Goal: Task Accomplishment & Management: Manage account settings

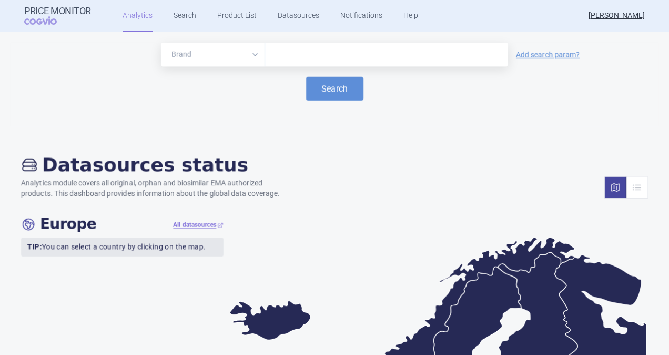
click at [180, 15] on link "Search" at bounding box center [185, 16] width 23 height 32
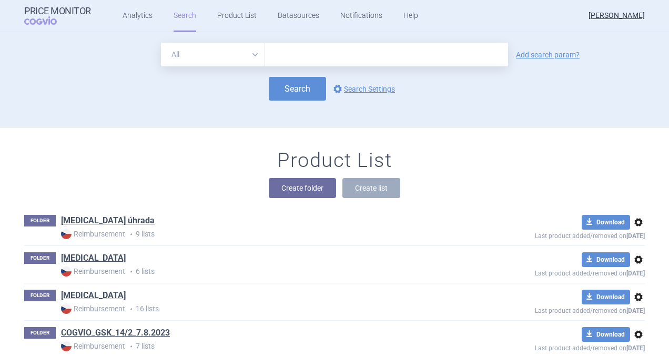
click at [292, 52] on input "text" at bounding box center [386, 55] width 243 height 24
type input "[MEDICAL_DATA]"
click button "Search" at bounding box center [297, 89] width 57 height 24
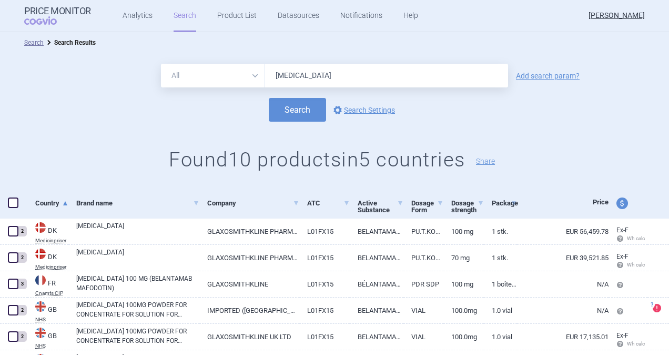
click at [309, 67] on input "[MEDICAL_DATA]" at bounding box center [386, 76] width 243 height 24
drag, startPoint x: 309, startPoint y: 75, endPoint x: 143, endPoint y: 85, distance: 166.0
click at [143, 85] on div "All Brand Name ATC Company Active Substance Country Newer than [MEDICAL_DATA] A…" at bounding box center [334, 76] width 669 height 24
type input "arexvy"
click at [294, 110] on button "Search" at bounding box center [297, 110] width 57 height 24
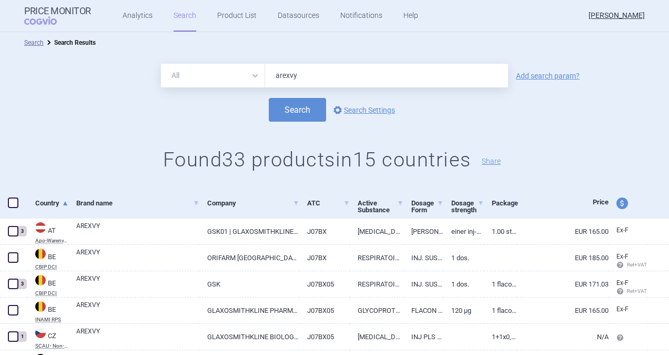
click at [19, 204] on span at bounding box center [13, 203] width 16 height 16
checkbox input "true"
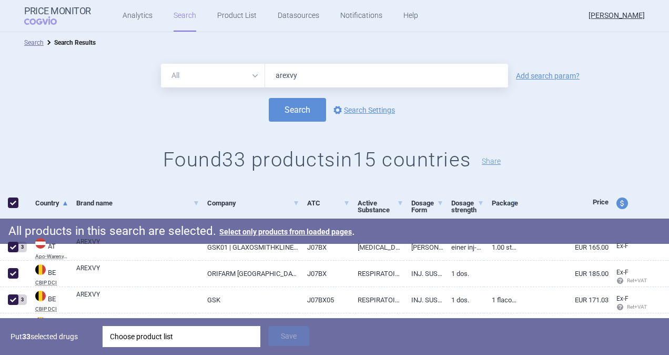
click at [144, 337] on div "Choose product list" at bounding box center [181, 336] width 143 height 21
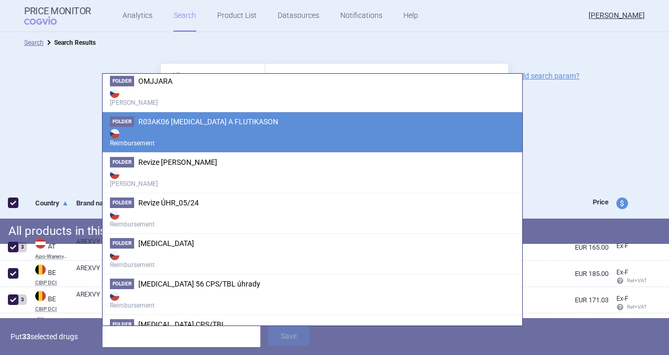
scroll to position [1095, 0]
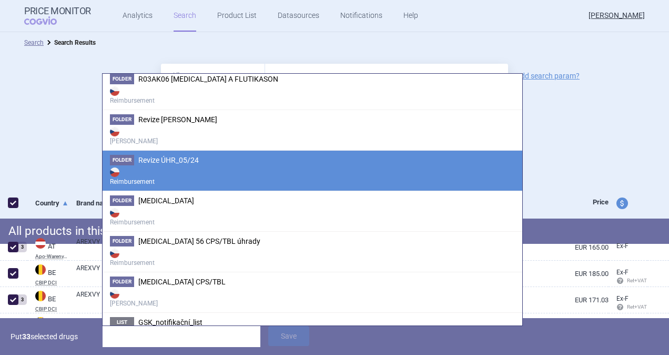
click at [178, 165] on strong "Reimbursement" at bounding box center [312, 175] width 405 height 21
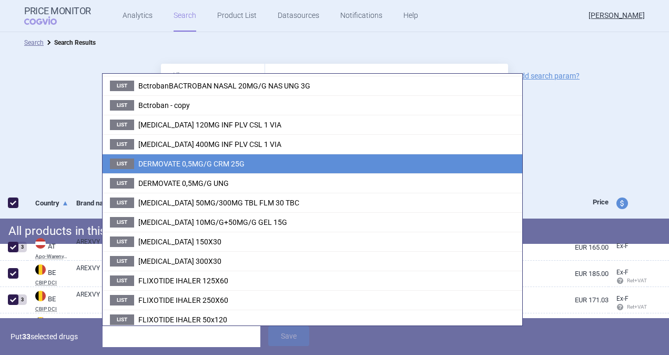
scroll to position [0, 0]
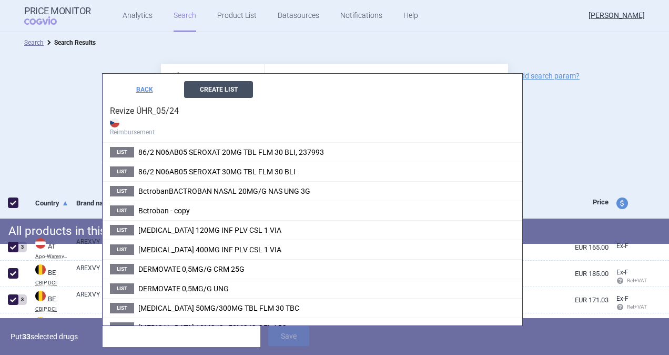
click at [226, 91] on button "Create List" at bounding box center [218, 89] width 69 height 17
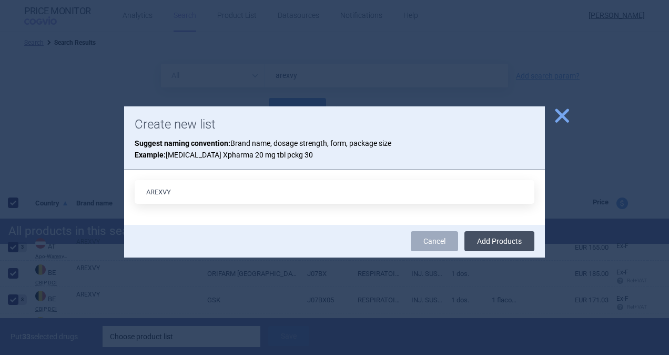
type input "AREXVY"
click at [519, 240] on button "Add Products" at bounding box center [499, 241] width 70 height 20
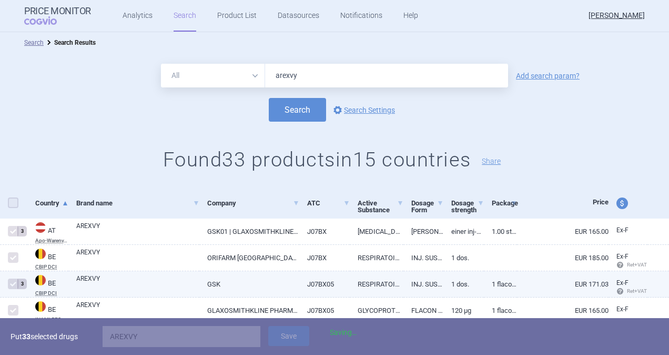
checkbox input "false"
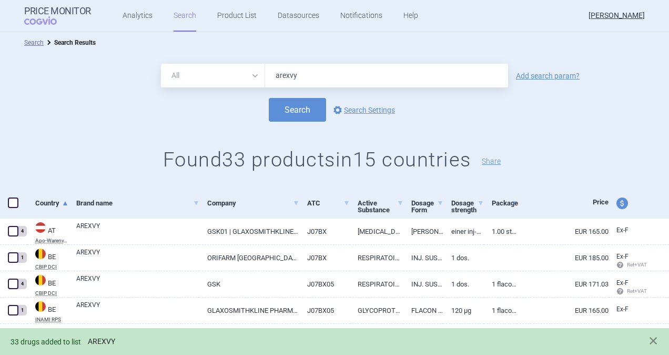
click at [111, 343] on link "AREXVY" at bounding box center [101, 341] width 27 height 9
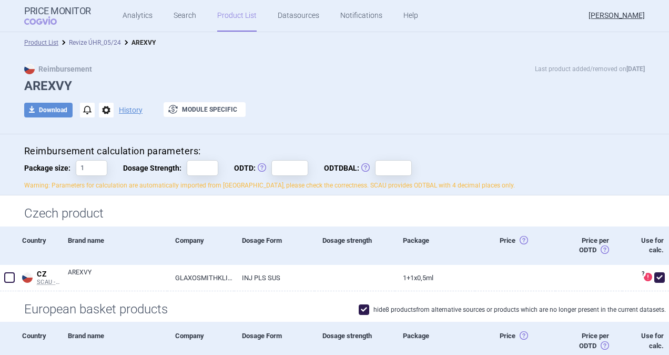
click at [97, 41] on link "Revize ÚHR_05/24" at bounding box center [95, 42] width 52 height 7
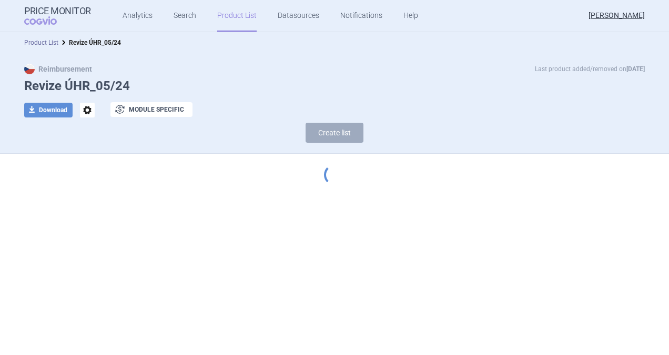
click at [52, 43] on link "Product List" at bounding box center [41, 42] width 34 height 7
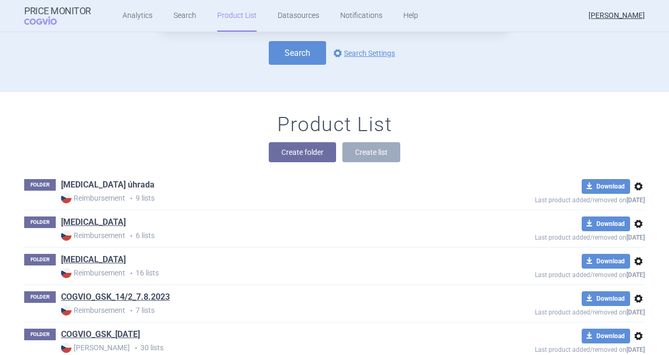
scroll to position [53, 0]
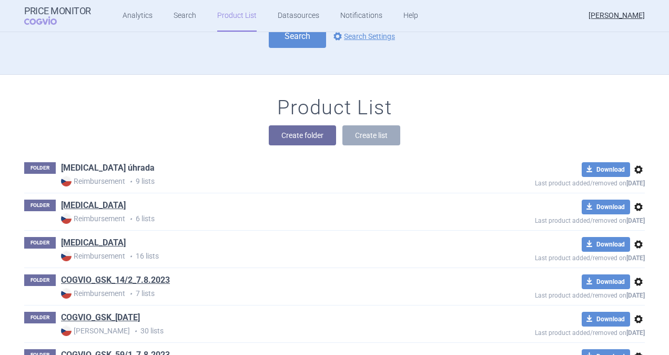
click at [92, 166] on link "[MEDICAL_DATA] úhrada" at bounding box center [108, 168] width 94 height 12
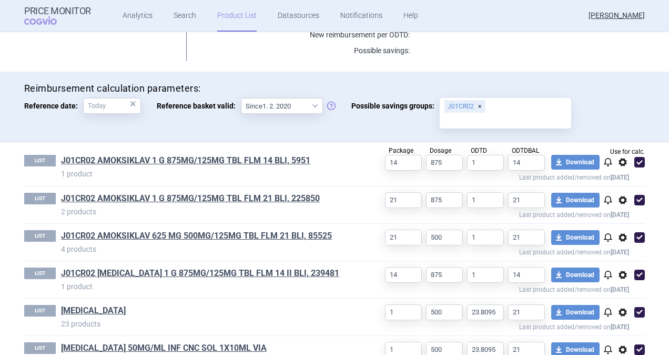
scroll to position [412, 0]
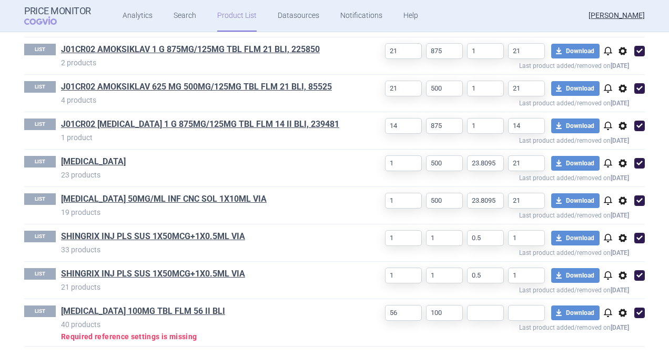
click at [635, 312] on span at bounding box center [639, 312] width 11 height 11
checkbox input "true"
click at [617, 315] on span "options" at bounding box center [622, 312] width 13 height 13
click at [622, 335] on button "Delete" at bounding box center [618, 337] width 34 height 15
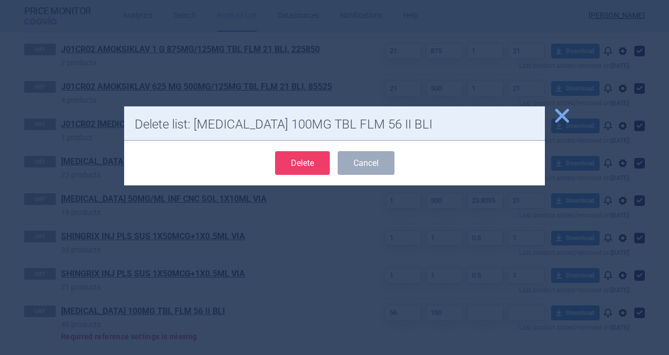
drag, startPoint x: 312, startPoint y: 159, endPoint x: 328, endPoint y: 235, distance: 77.9
click at [312, 161] on button "Delete" at bounding box center [302, 163] width 55 height 24
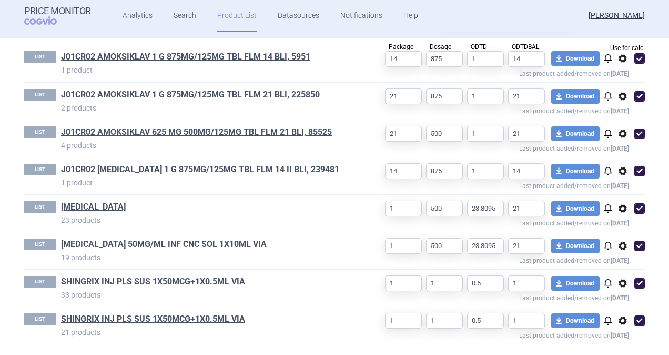
scroll to position [365, 0]
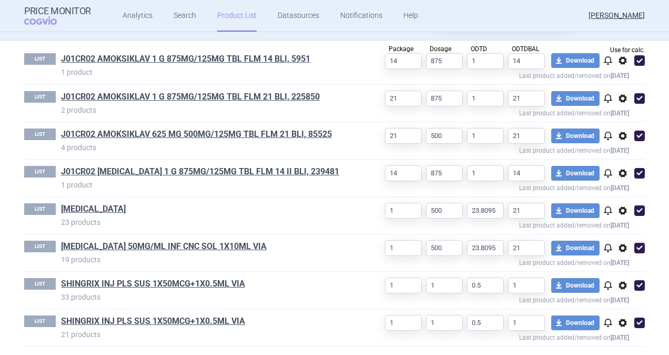
select select "[DATE]"
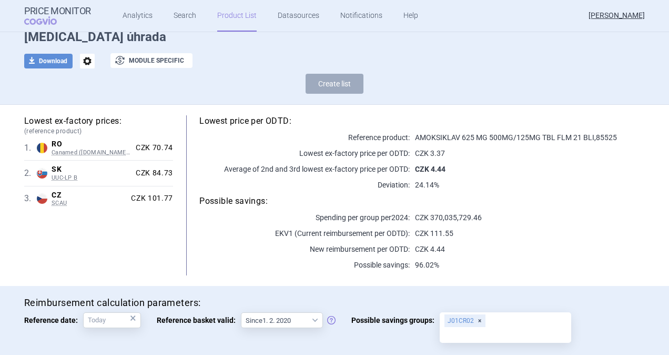
scroll to position [0, 0]
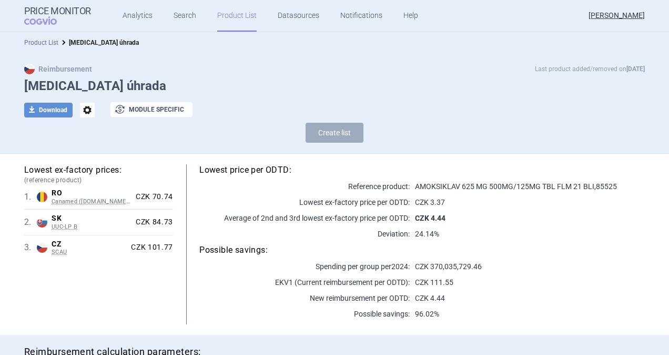
click at [42, 42] on link "Product List" at bounding box center [41, 42] width 34 height 7
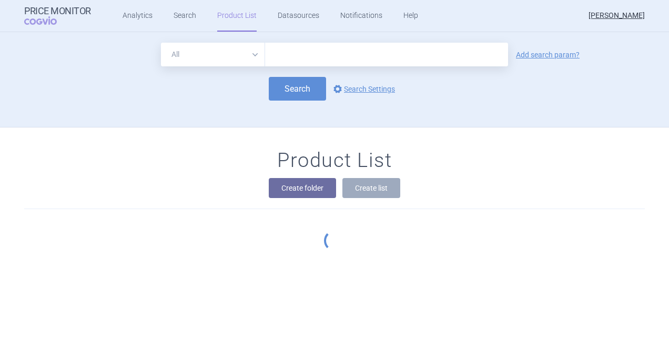
scroll to position [95, 0]
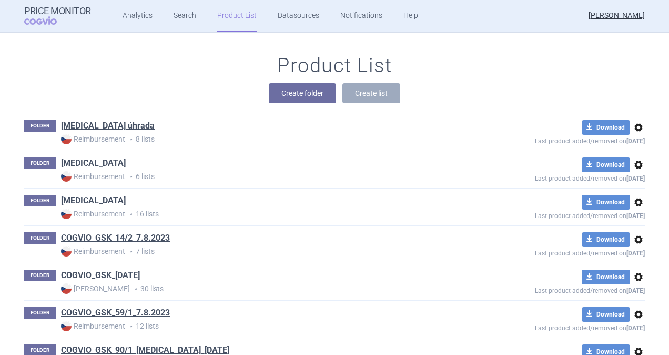
click at [73, 160] on link "[MEDICAL_DATA]" at bounding box center [93, 163] width 65 height 12
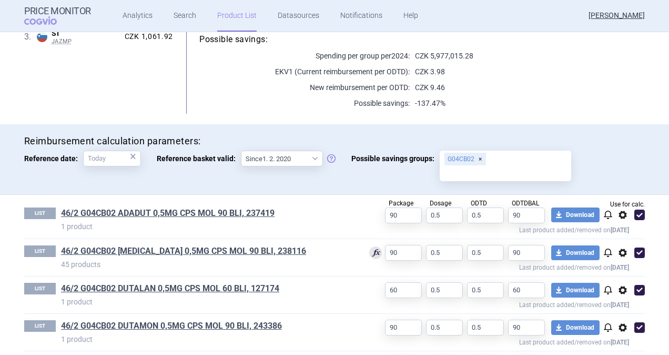
scroll to position [290, 0]
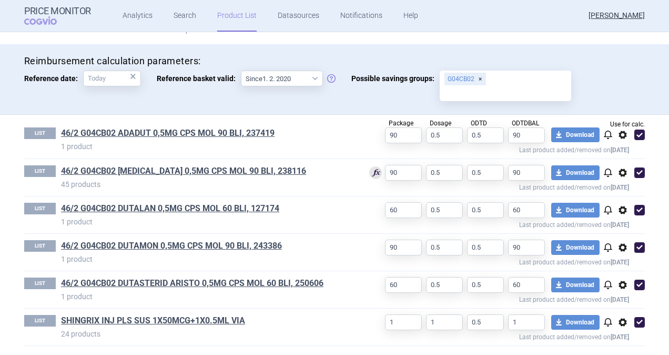
click at [618, 324] on span "options" at bounding box center [622, 322] width 13 height 13
click at [615, 338] on button "Delete" at bounding box center [618, 337] width 34 height 15
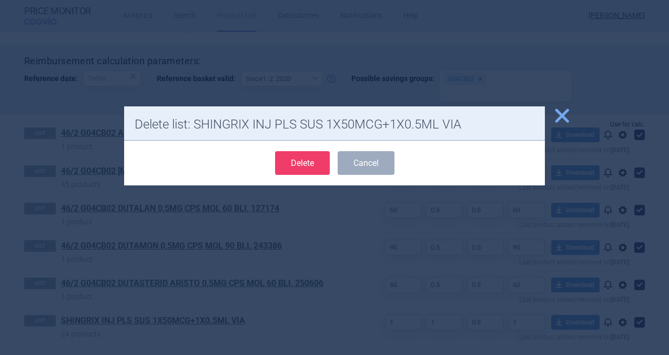
drag, startPoint x: 301, startPoint y: 163, endPoint x: 294, endPoint y: 271, distance: 109.1
click at [301, 164] on button "Delete" at bounding box center [302, 163] width 55 height 24
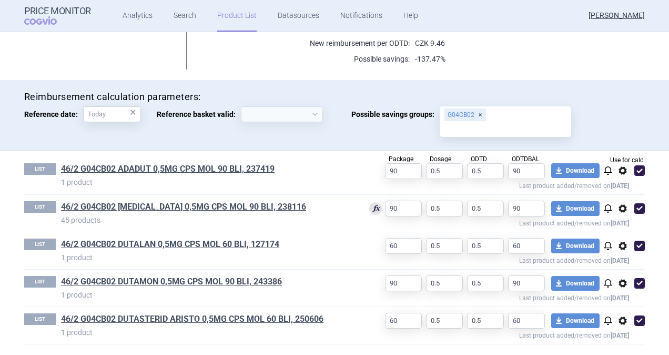
scroll to position [253, 0]
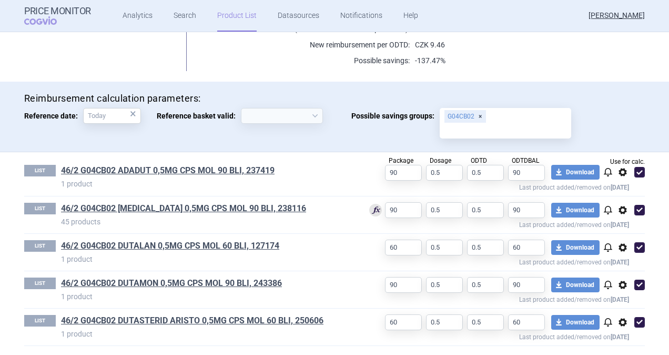
select select "[DATE]"
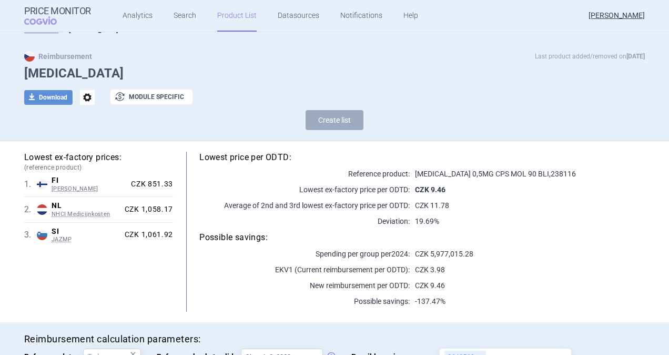
scroll to position [0, 0]
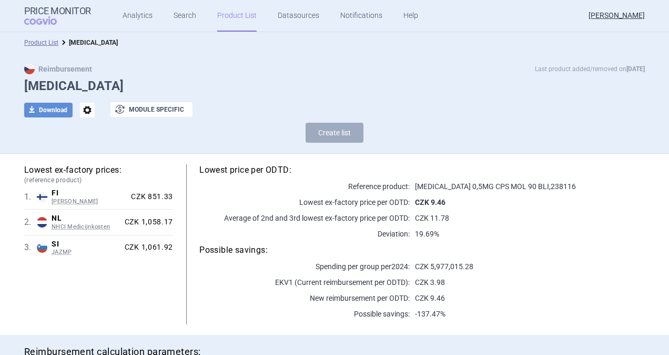
click at [43, 47] on li "Product List" at bounding box center [41, 42] width 34 height 11
click at [46, 42] on link "Product List" at bounding box center [41, 42] width 34 height 7
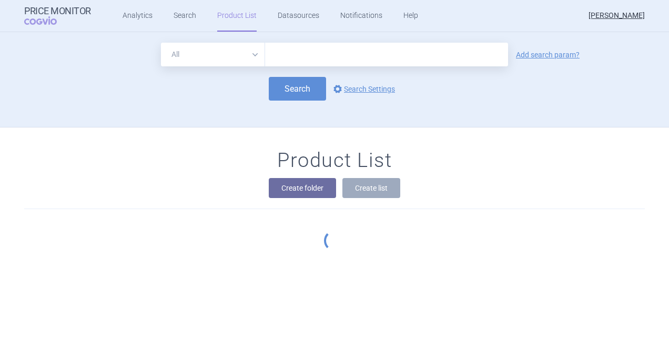
scroll to position [95, 0]
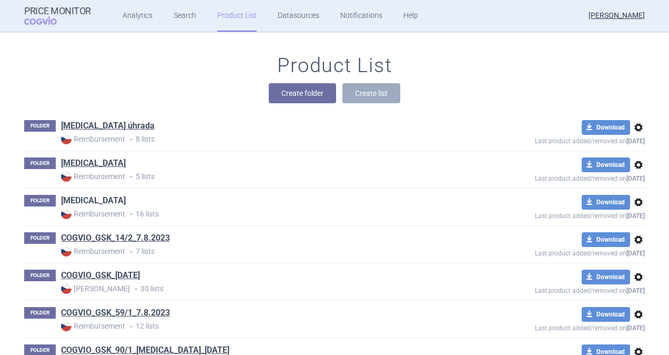
click at [81, 200] on link "[MEDICAL_DATA]" at bounding box center [93, 201] width 65 height 12
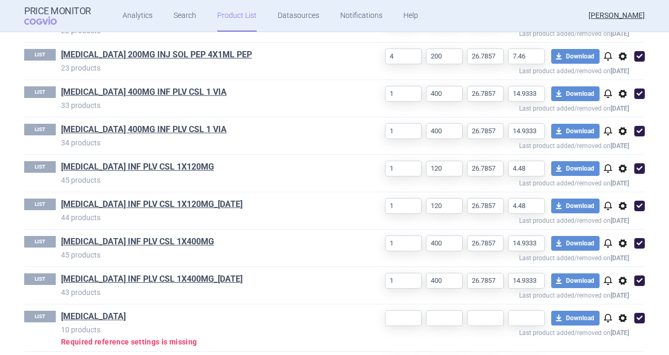
scroll to position [631, 0]
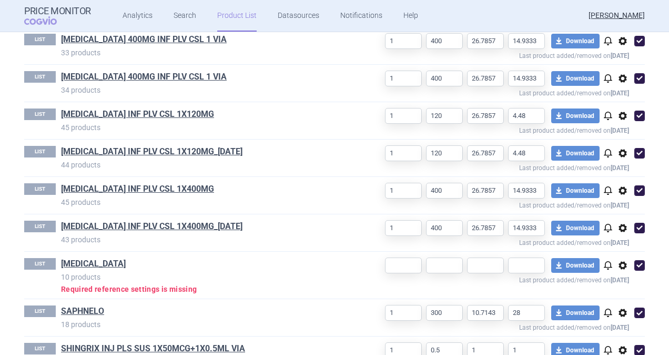
click at [618, 262] on span "options" at bounding box center [622, 265] width 13 height 13
click at [625, 325] on button "Delete" at bounding box center [618, 324] width 34 height 15
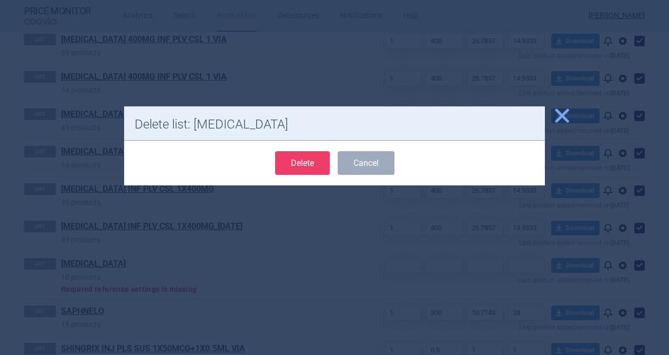
click at [308, 161] on button "Delete" at bounding box center [302, 163] width 55 height 24
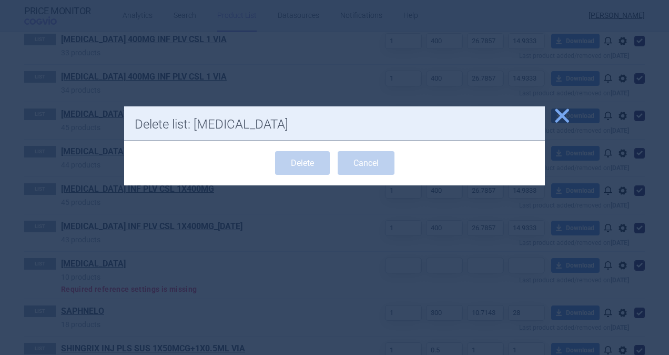
scroll to position [610, 0]
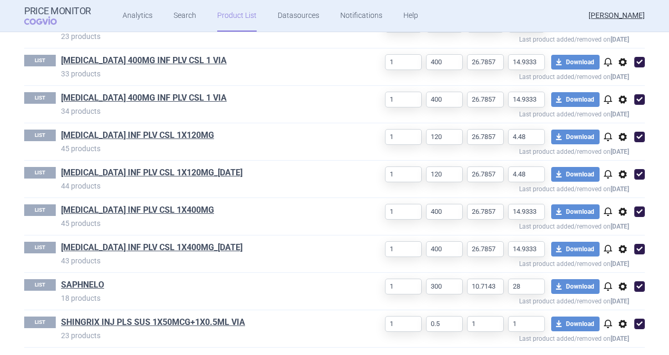
click at [618, 321] on span "options" at bounding box center [622, 323] width 13 height 13
click at [618, 333] on button "Delete" at bounding box center [618, 337] width 34 height 15
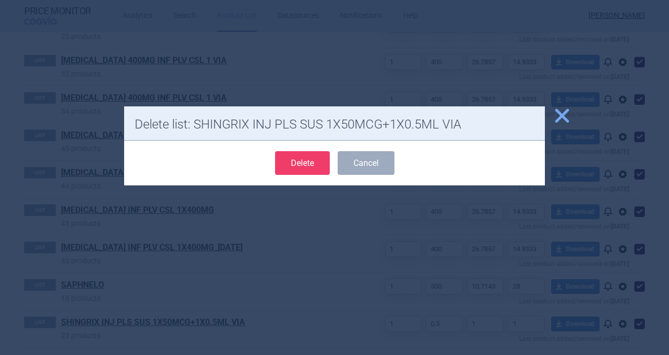
click at [302, 160] on button "Delete" at bounding box center [302, 163] width 55 height 24
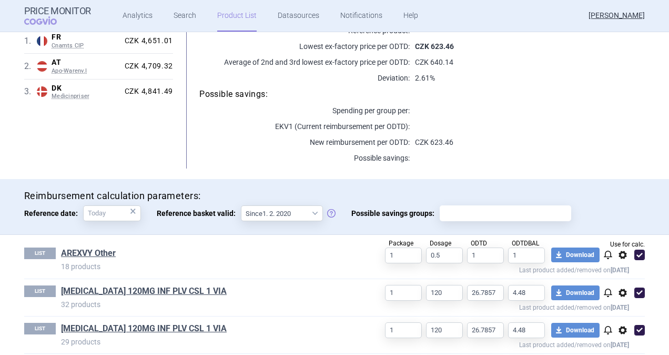
scroll to position [205, 0]
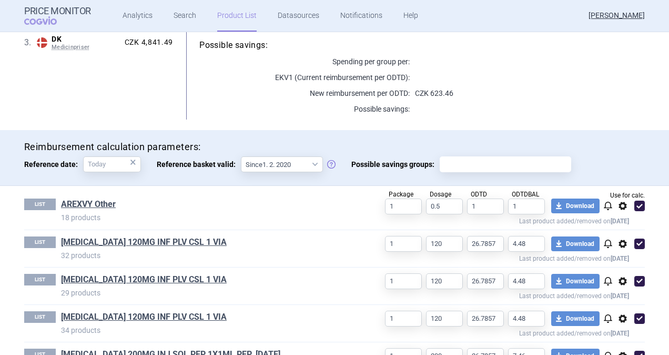
click at [616, 207] on span "options" at bounding box center [622, 205] width 13 height 13
click at [609, 265] on button "Delete" at bounding box center [618, 266] width 34 height 15
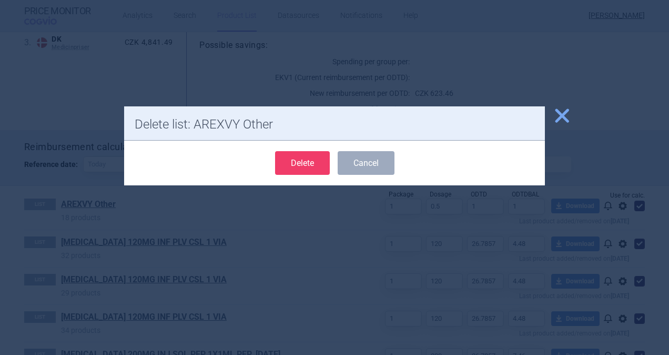
click at [321, 161] on button "Delete" at bounding box center [302, 163] width 55 height 24
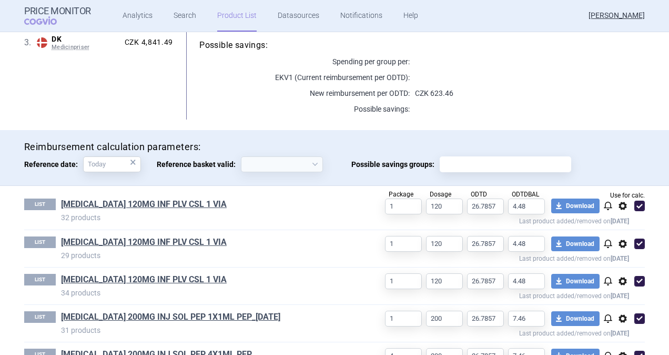
select select "[DATE]"
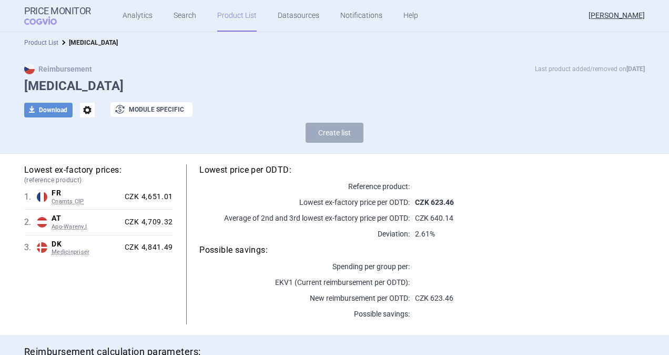
click at [44, 41] on link "Product List" at bounding box center [41, 42] width 34 height 7
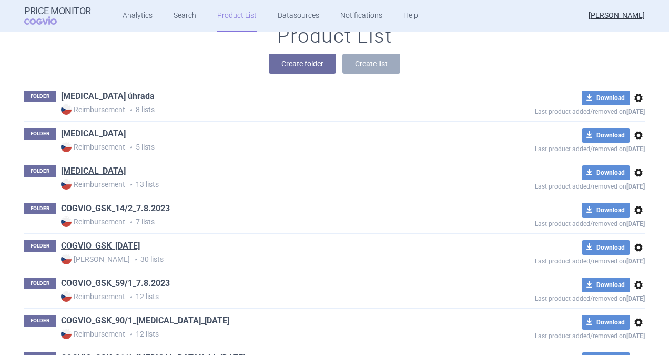
scroll to position [200, 0]
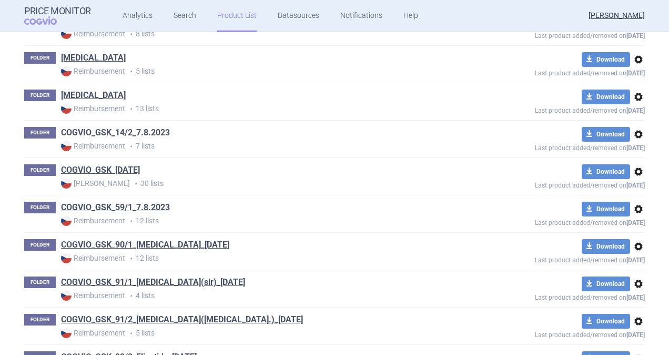
click at [101, 133] on link "COGVIO_GSK_14/2_7.8.2023" at bounding box center [115, 133] width 109 height 12
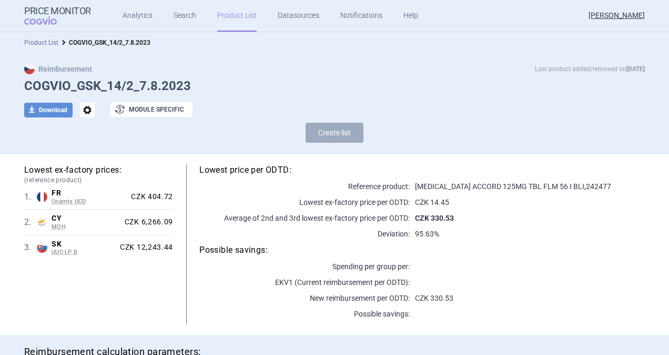
click at [38, 43] on link "Product List" at bounding box center [41, 42] width 34 height 7
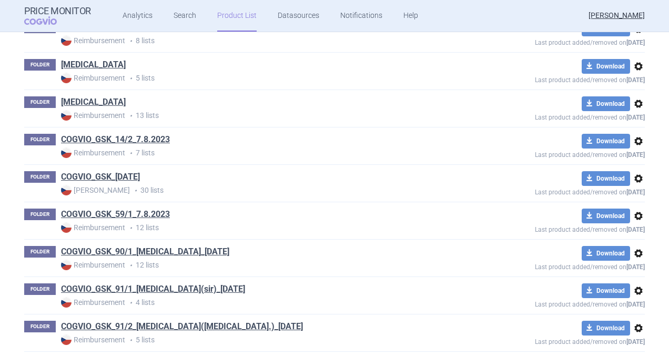
scroll to position [200, 0]
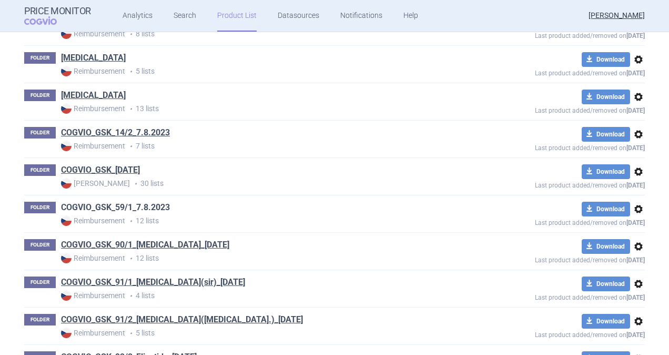
click at [100, 204] on link "COGVIO_GSK_59/1_7.8.2023" at bounding box center [115, 207] width 109 height 12
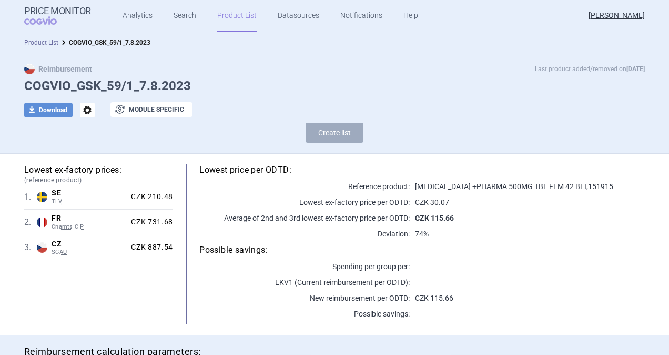
click at [35, 41] on link "Product List" at bounding box center [41, 42] width 34 height 7
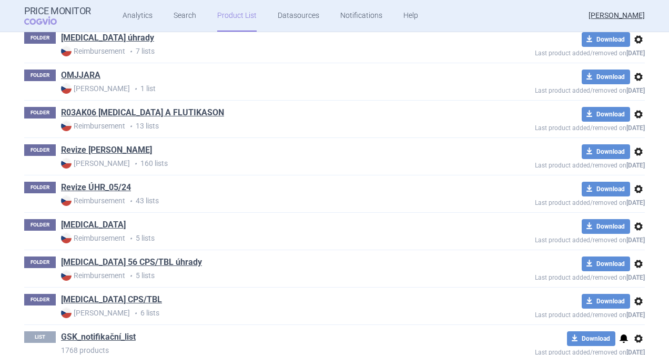
scroll to position [1074, 0]
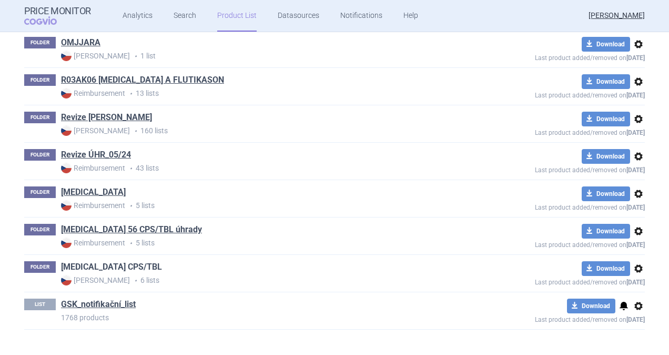
click at [92, 261] on link "[MEDICAL_DATA] CPS/TBL" at bounding box center [111, 267] width 101 height 12
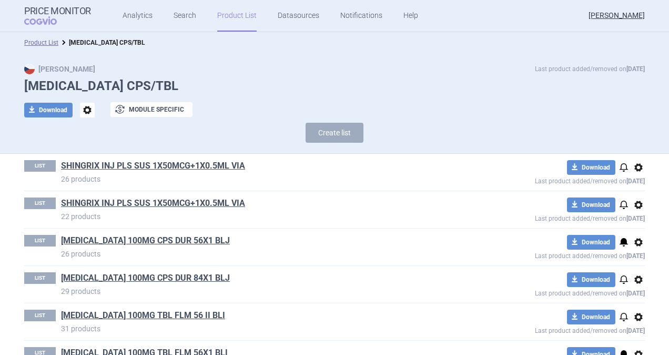
scroll to position [32, 0]
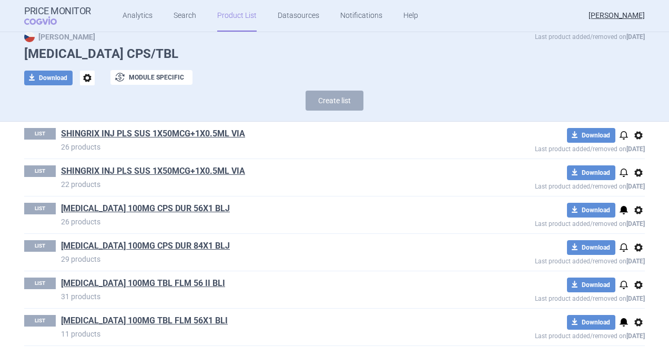
click at [635, 134] on span "options" at bounding box center [638, 135] width 13 height 13
click at [621, 196] on button "Delete" at bounding box center [634, 196] width 34 height 15
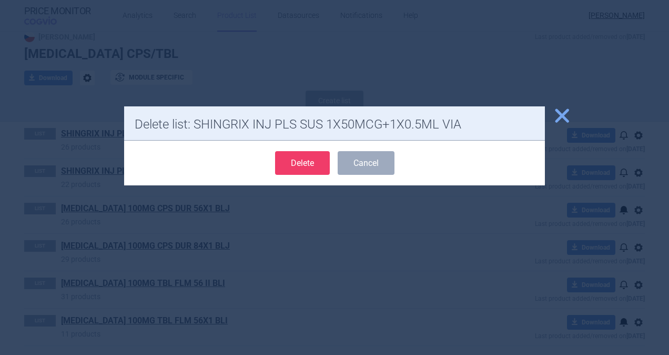
click at [307, 167] on button "Delete" at bounding box center [302, 163] width 55 height 24
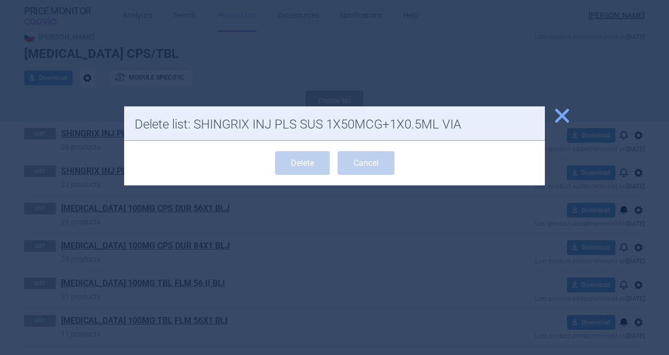
scroll to position [0, 0]
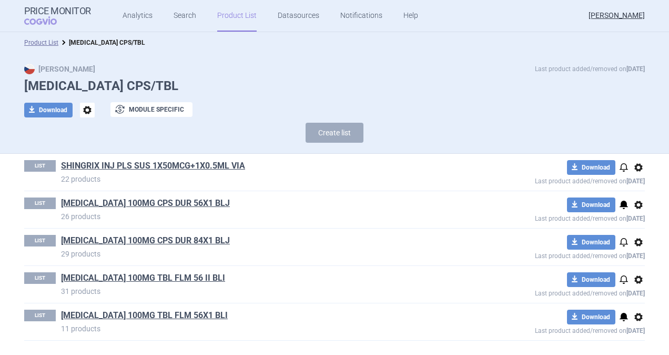
click at [635, 168] on span "options" at bounding box center [638, 167] width 13 height 13
click at [635, 223] on button "Delete" at bounding box center [639, 228] width 34 height 15
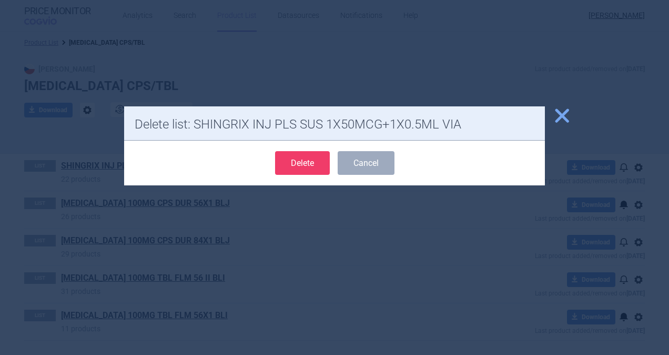
click at [295, 162] on button "Delete" at bounding box center [302, 163] width 55 height 24
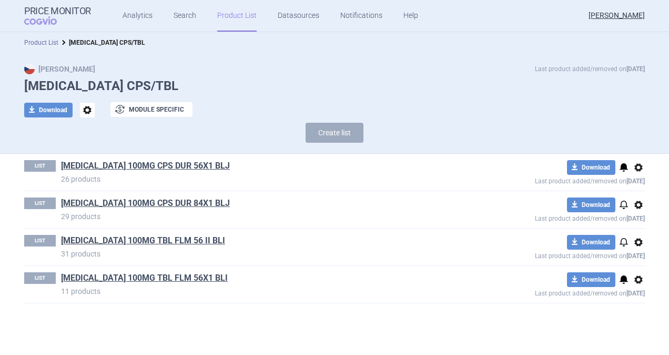
click at [48, 42] on link "Product List" at bounding box center [41, 42] width 34 height 7
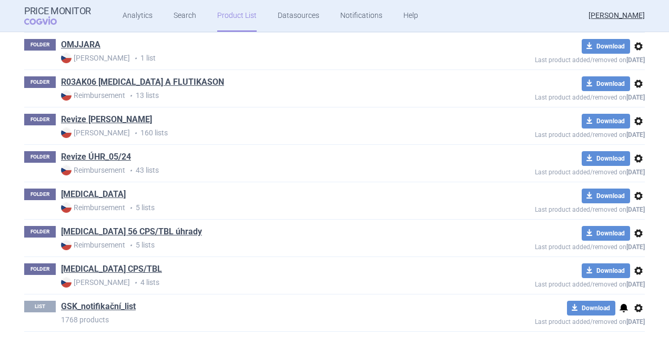
scroll to position [1074, 0]
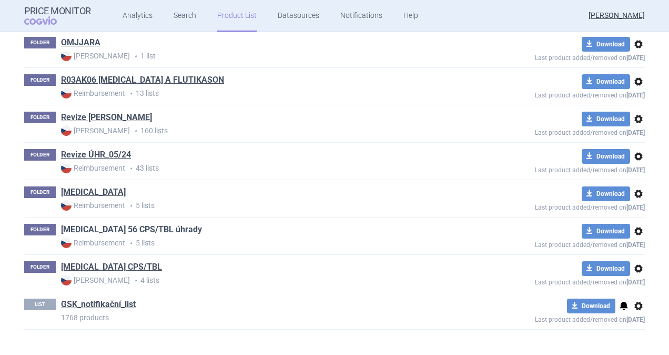
click at [99, 224] on link "[MEDICAL_DATA] 56 CPS/TBL úhrady" at bounding box center [131, 230] width 141 height 12
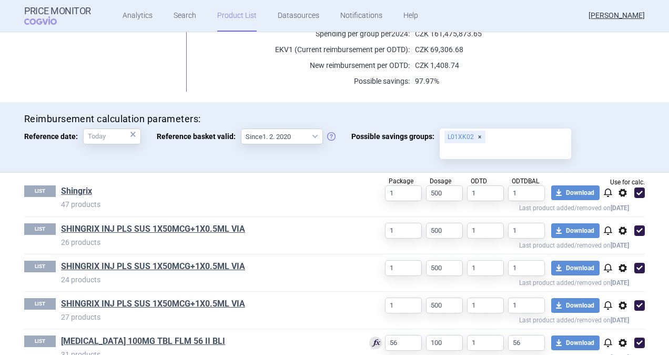
scroll to position [253, 0]
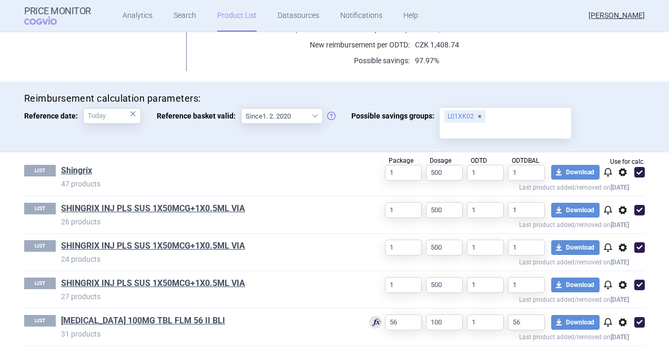
click at [616, 285] on span "options" at bounding box center [622, 284] width 13 height 13
click at [620, 337] on button "Delete" at bounding box center [618, 337] width 34 height 15
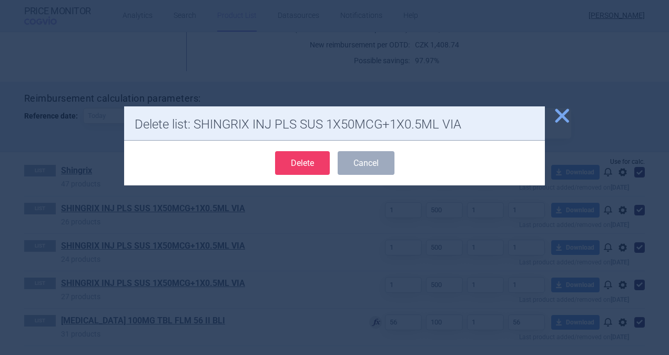
click at [320, 163] on button "Delete" at bounding box center [302, 163] width 55 height 24
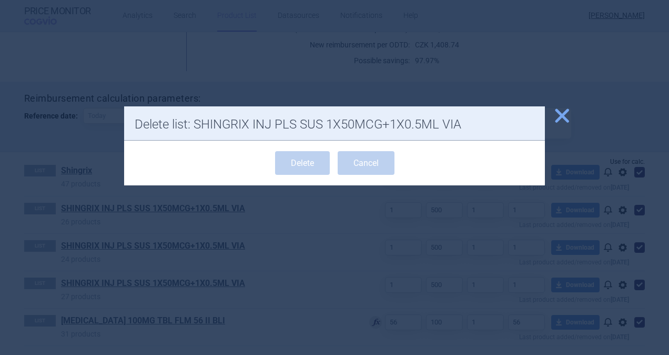
scroll to position [216, 0]
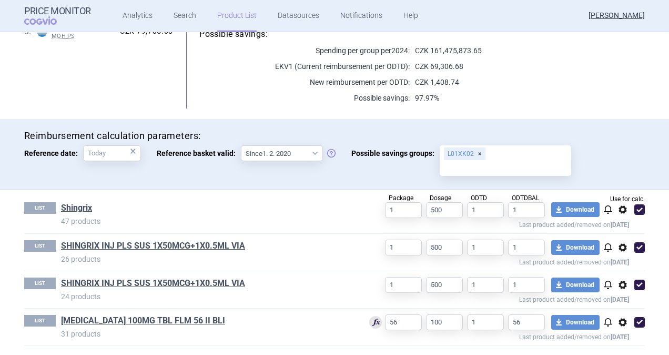
click at [621, 284] on span "options" at bounding box center [622, 284] width 13 height 13
click at [607, 336] on button "Delete" at bounding box center [618, 337] width 34 height 15
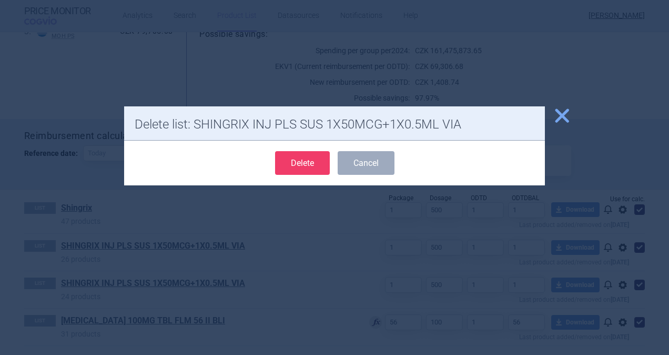
drag, startPoint x: 290, startPoint y: 166, endPoint x: 429, endPoint y: 223, distance: 150.0
click at [294, 167] on button "Delete" at bounding box center [302, 163] width 55 height 24
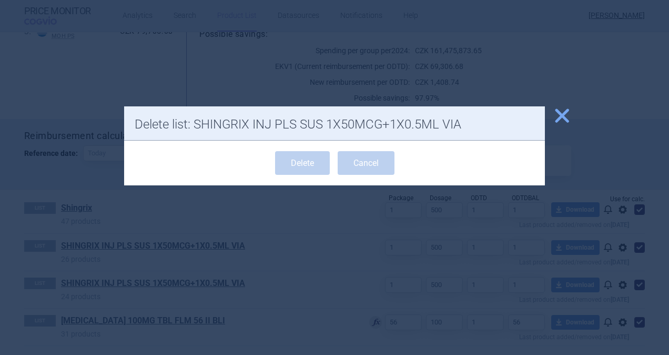
scroll to position [179, 0]
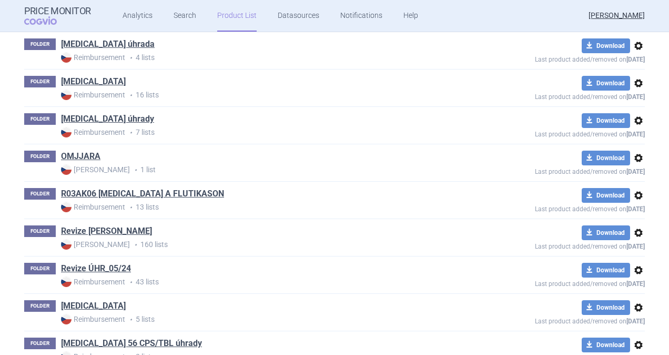
scroll to position [1074, 0]
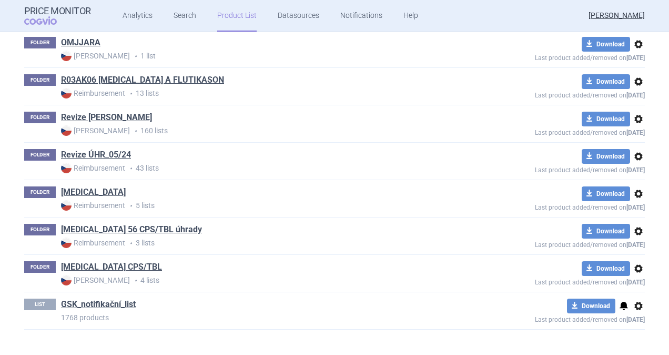
click at [633, 264] on span "options" at bounding box center [638, 268] width 13 height 13
click at [632, 327] on button "Delete" at bounding box center [634, 324] width 34 height 15
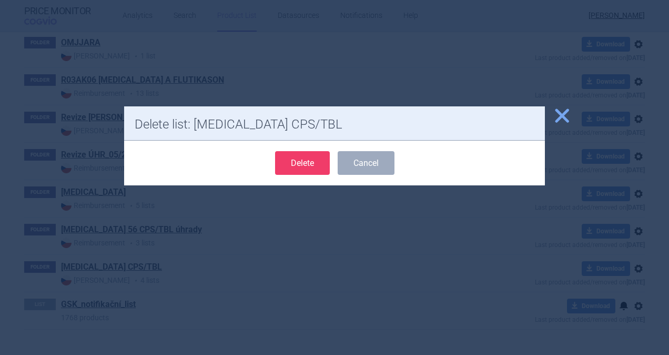
click at [270, 158] on form "Delete Cancel" at bounding box center [335, 163] width 400 height 24
click at [306, 159] on button "Delete" at bounding box center [302, 163] width 55 height 24
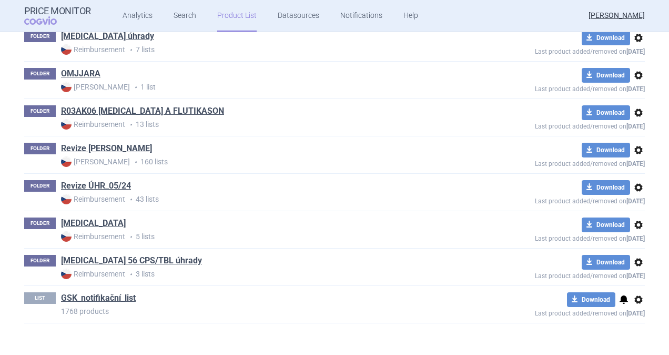
scroll to position [1037, 0]
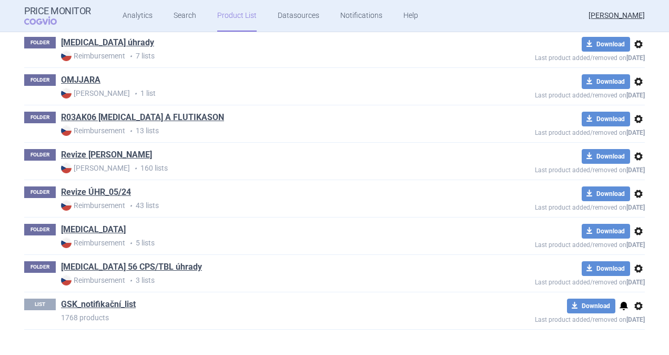
click at [632, 265] on span "options" at bounding box center [638, 268] width 13 height 13
click at [635, 324] on button "Delete" at bounding box center [634, 324] width 34 height 15
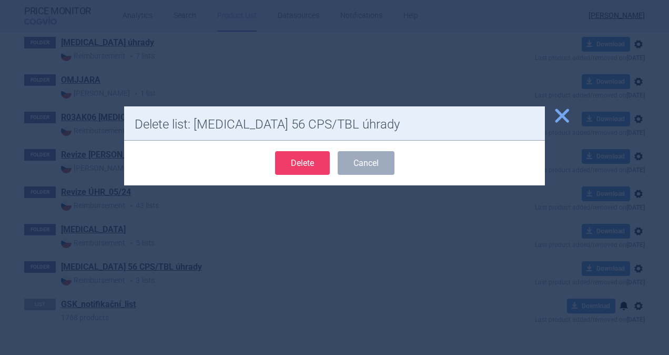
click at [300, 164] on button "Delete" at bounding box center [302, 163] width 55 height 24
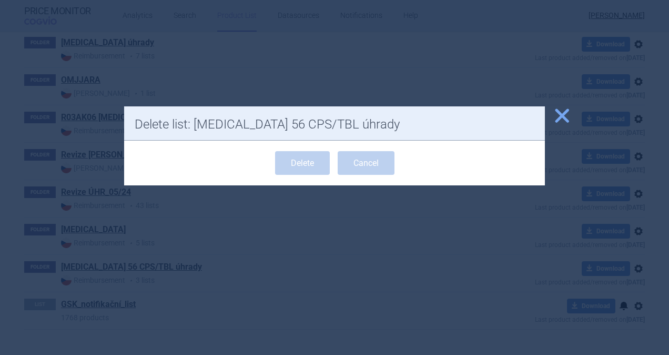
scroll to position [999, 0]
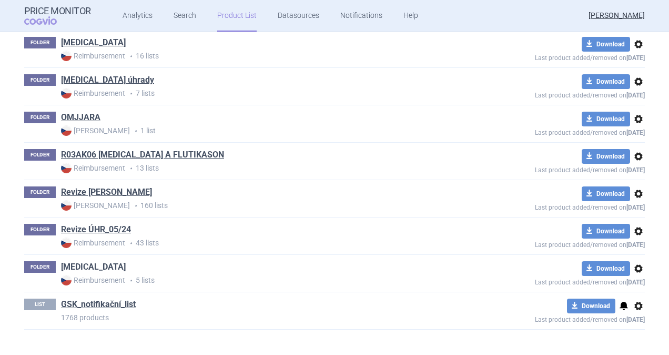
click at [75, 264] on link "[MEDICAL_DATA]" at bounding box center [93, 267] width 65 height 12
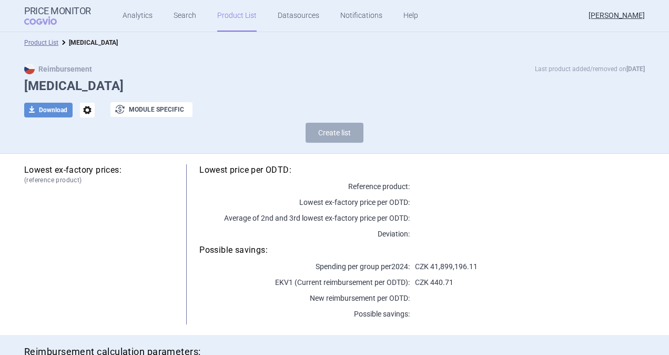
scroll to position [273, 0]
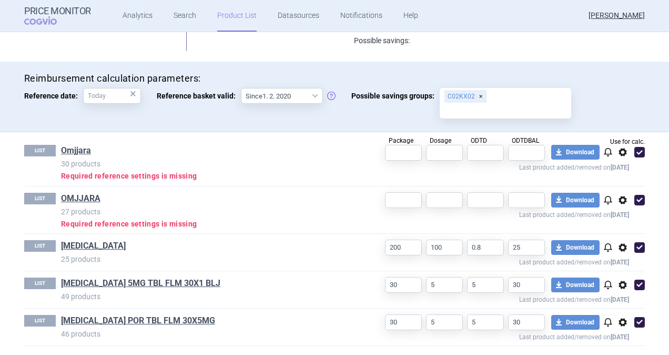
click at [619, 155] on span "options" at bounding box center [622, 152] width 13 height 13
click at [614, 209] on button "Delete" at bounding box center [618, 213] width 34 height 15
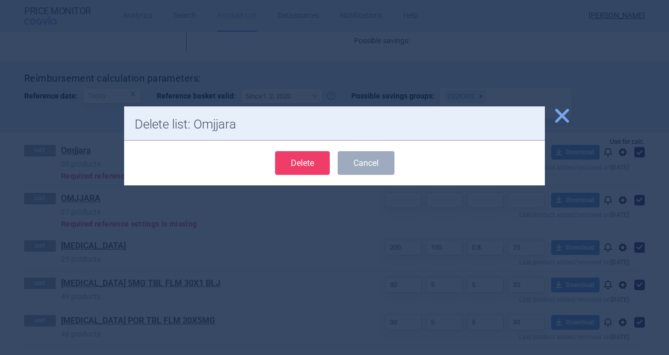
click at [295, 162] on button "Delete" at bounding box center [302, 163] width 55 height 24
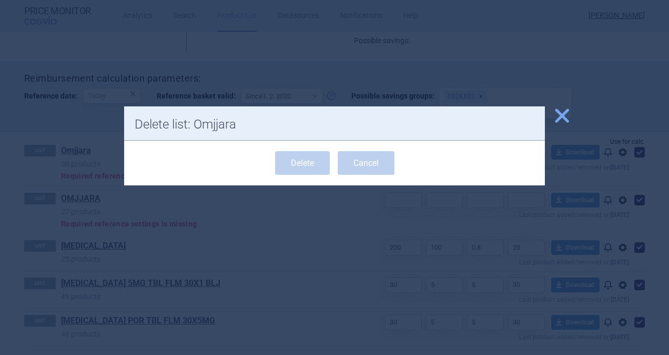
scroll to position [226, 0]
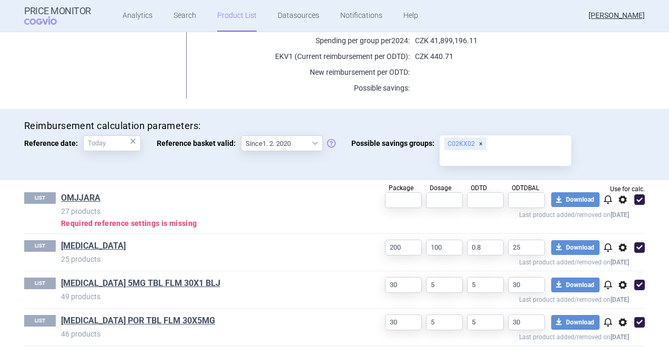
click at [620, 200] on span "options" at bounding box center [622, 199] width 13 height 13
click at [614, 259] on button "Delete" at bounding box center [618, 260] width 34 height 15
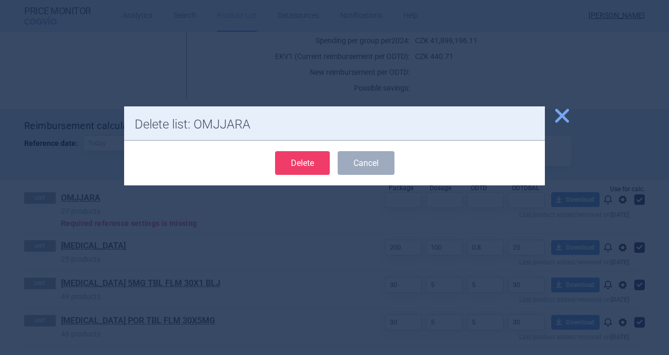
drag, startPoint x: 310, startPoint y: 163, endPoint x: 281, endPoint y: 185, distance: 36.5
click at [310, 164] on button "Delete" at bounding box center [302, 163] width 55 height 24
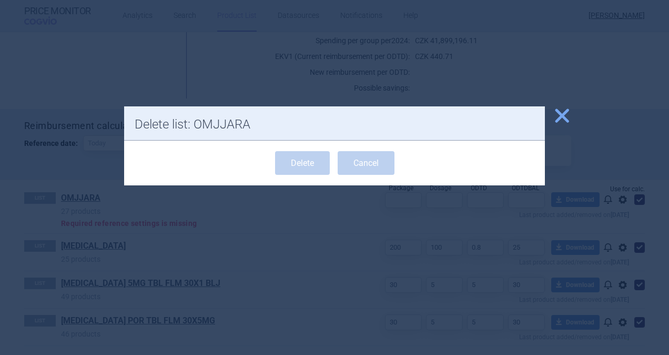
scroll to position [178, 0]
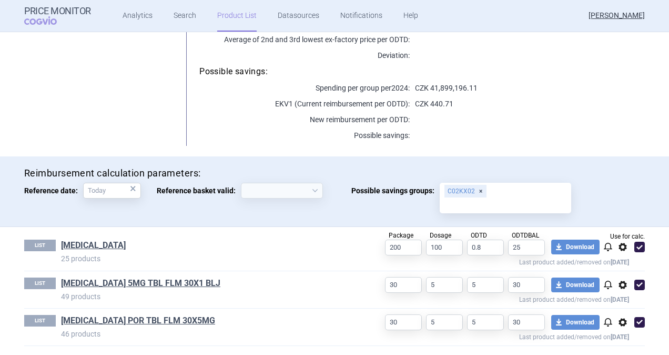
select select "[DATE]"
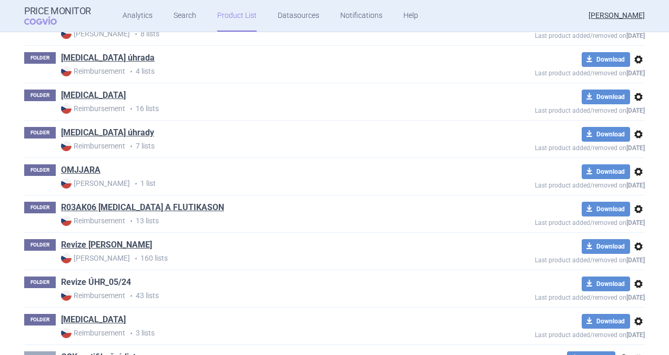
scroll to position [842, 0]
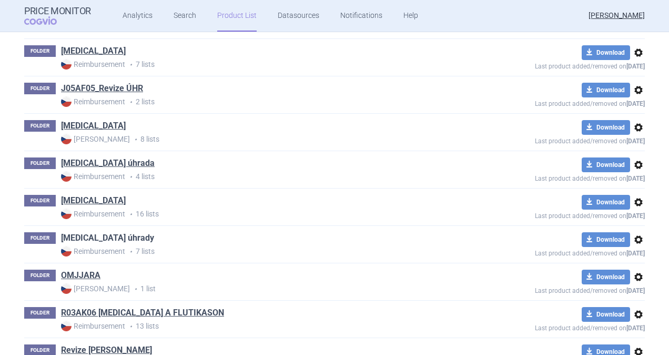
click at [91, 232] on link "[MEDICAL_DATA] úhrady" at bounding box center [107, 238] width 93 height 12
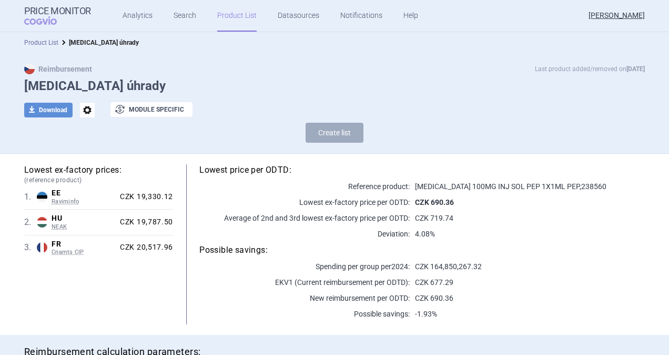
click at [33, 41] on link "Product List" at bounding box center [41, 42] width 34 height 7
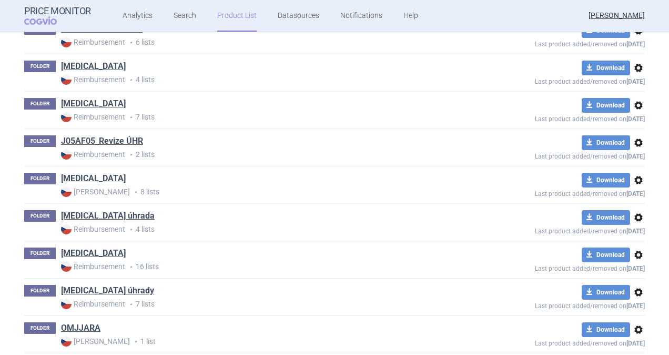
scroll to position [737, 0]
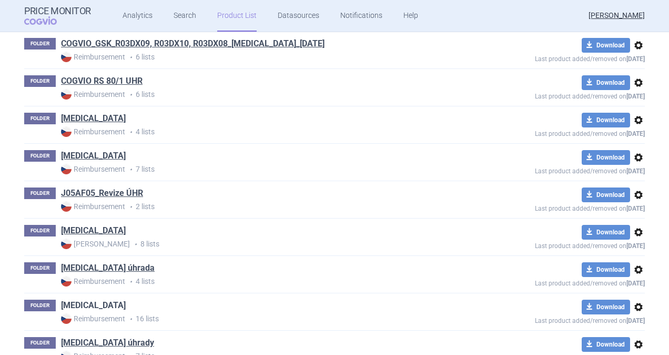
click at [77, 305] on link "[MEDICAL_DATA]" at bounding box center [93, 305] width 65 height 12
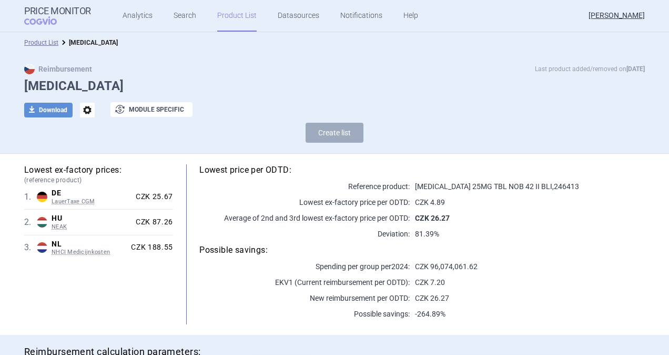
click at [37, 37] on li "Product List" at bounding box center [41, 42] width 34 height 11
click at [31, 38] on li "Product List" at bounding box center [41, 42] width 34 height 11
click at [25, 45] on link "Product List" at bounding box center [41, 42] width 34 height 7
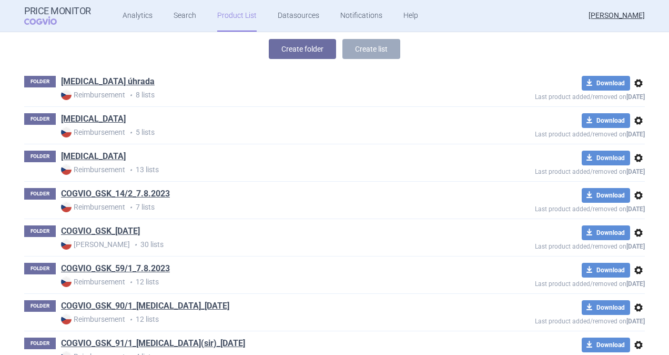
scroll to position [200, 0]
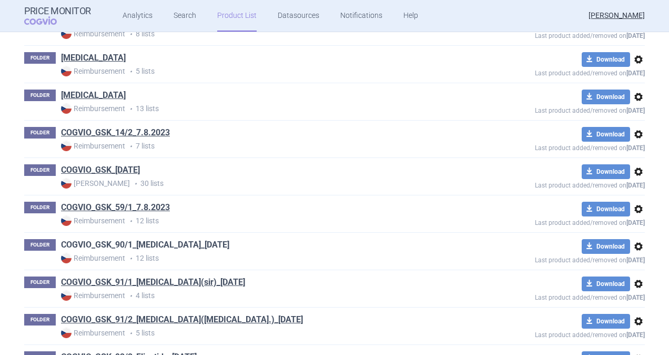
click at [139, 244] on link "COGVIO_GSK_90/1_[MEDICAL_DATA]_[DATE]" at bounding box center [145, 245] width 168 height 12
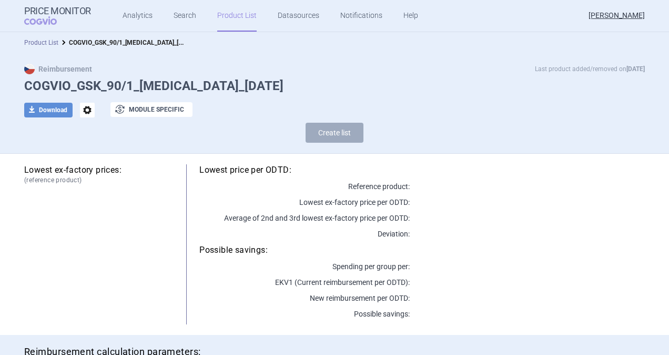
click at [52, 44] on link "Product List" at bounding box center [41, 42] width 34 height 7
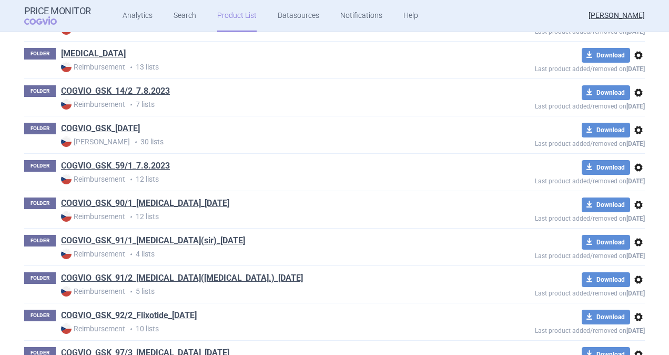
scroll to position [358, 0]
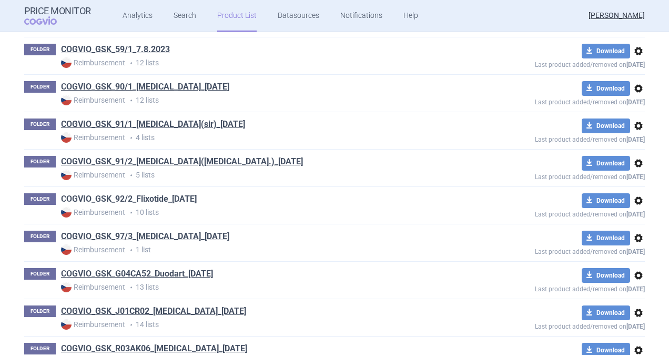
click at [115, 198] on link "COGVIO_GSK_92/2_Flixotide_[DATE]" at bounding box center [129, 199] width 136 height 12
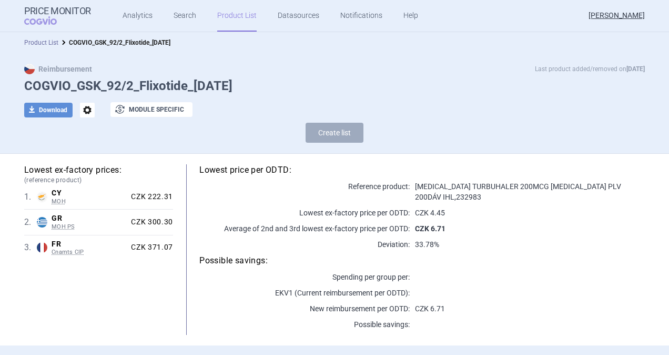
click at [41, 41] on link "Product List" at bounding box center [41, 42] width 34 height 7
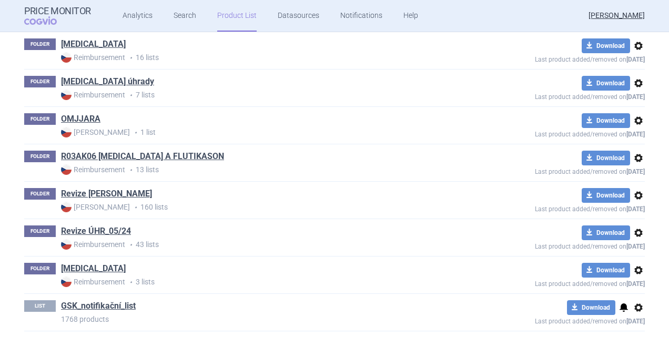
scroll to position [999, 0]
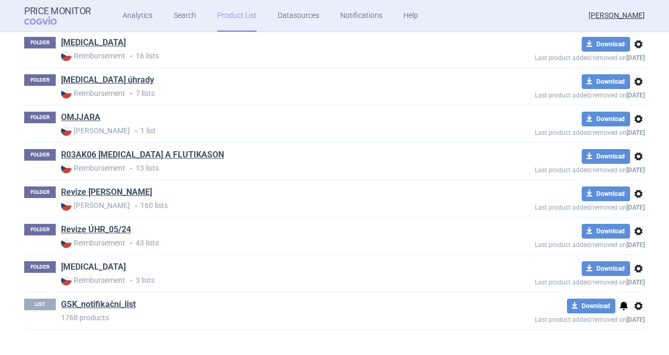
click at [70, 261] on link "[MEDICAL_DATA]" at bounding box center [93, 267] width 65 height 12
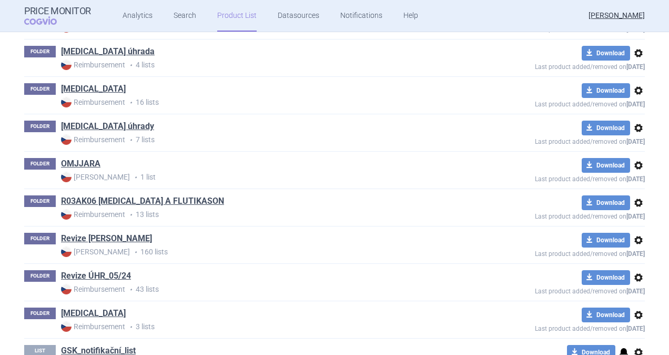
scroll to position [999, 0]
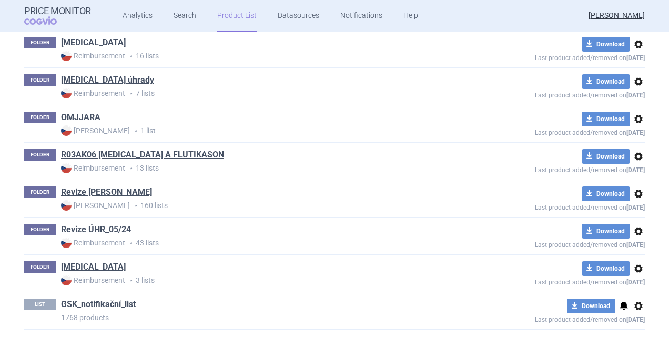
click at [96, 224] on link "Revize ÚHR_05/24" at bounding box center [96, 230] width 70 height 12
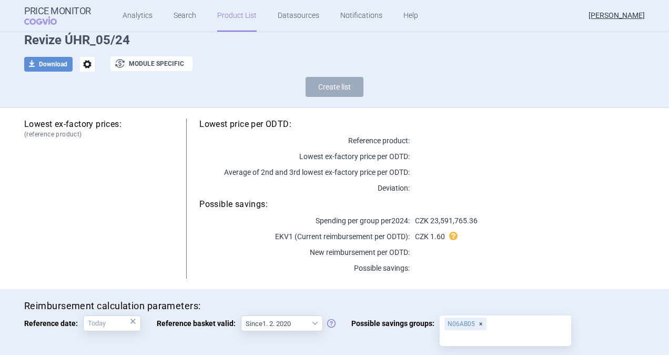
scroll to position [45, 0]
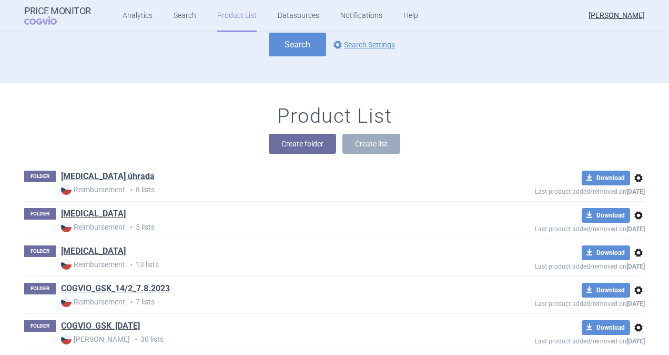
scroll to position [105, 0]
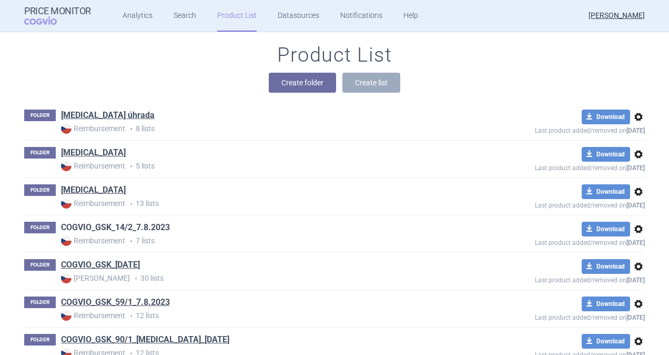
click at [104, 229] on link "COGVIO_GSK_14/2_7.8.2023" at bounding box center [115, 227] width 109 height 12
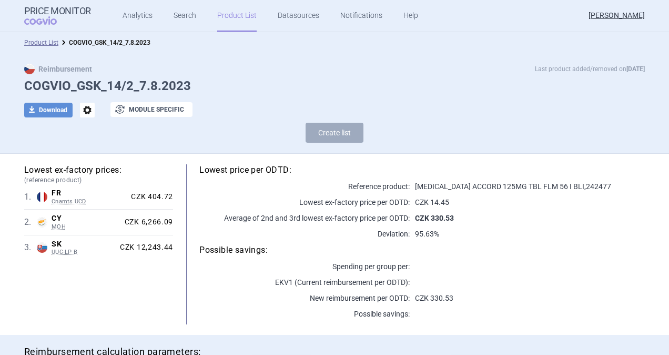
scroll to position [312, 0]
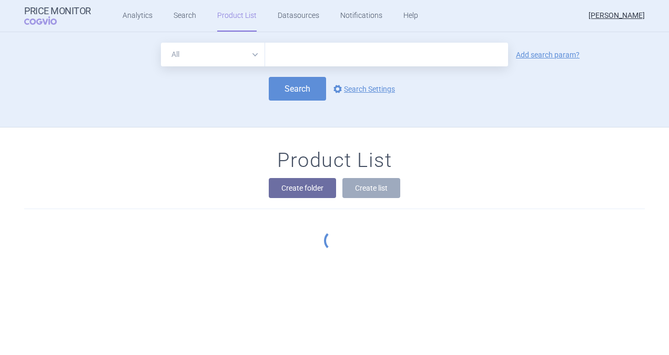
scroll to position [95, 0]
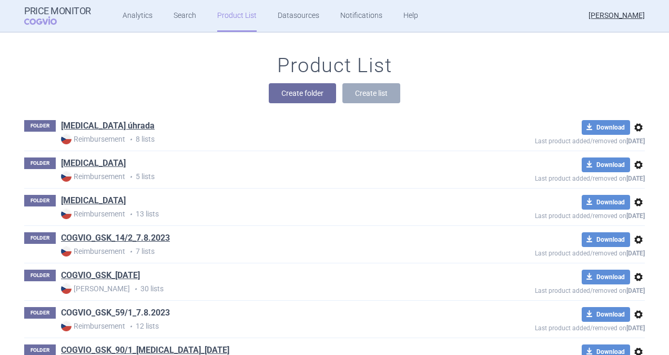
click at [118, 313] on link "COGVIO_GSK_59/1_7.8.2023" at bounding box center [115, 313] width 109 height 12
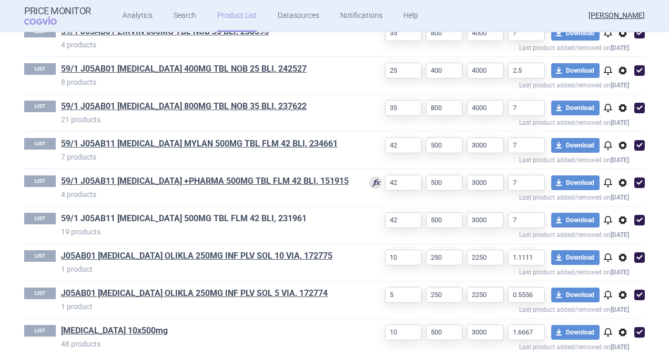
scroll to position [499, 0]
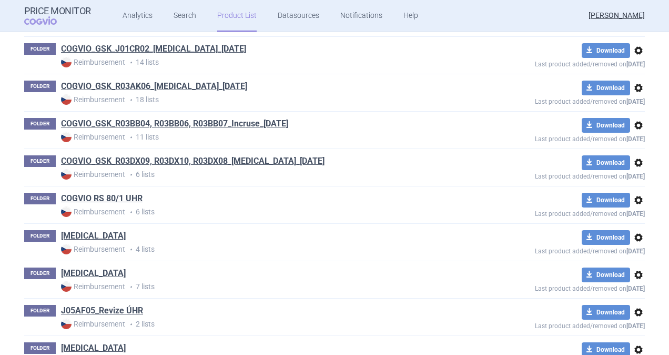
scroll to position [621, 0]
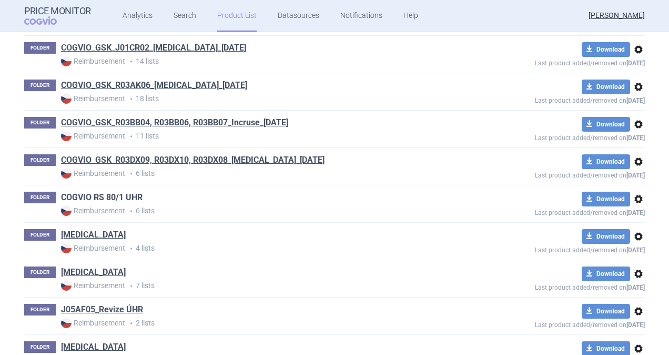
click at [98, 195] on link "COGVIO RS 80/1 UHR" at bounding box center [102, 197] width 82 height 12
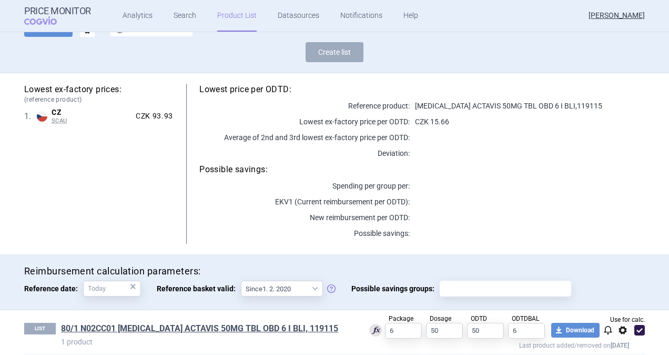
scroll to position [276, 0]
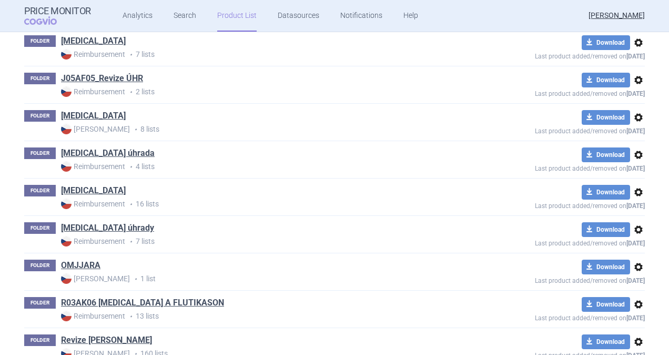
scroll to position [999, 0]
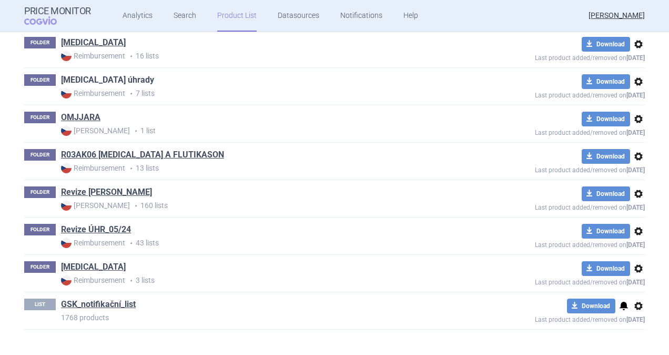
click at [93, 75] on link "[MEDICAL_DATA] úhrady" at bounding box center [107, 80] width 93 height 12
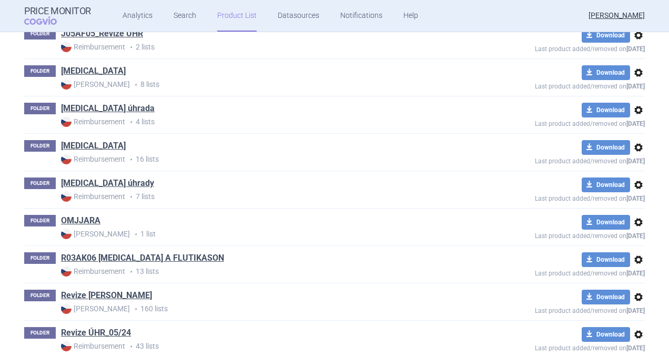
scroll to position [999, 0]
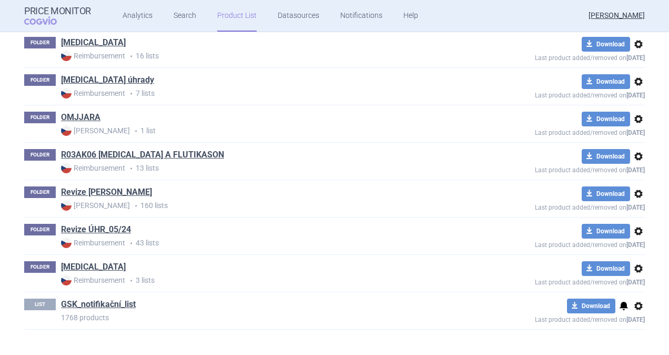
drag, startPoint x: 94, startPoint y: 224, endPoint x: 96, endPoint y: 248, distance: 24.3
click at [94, 224] on link "Revize ÚHR_05/24" at bounding box center [96, 230] width 70 height 12
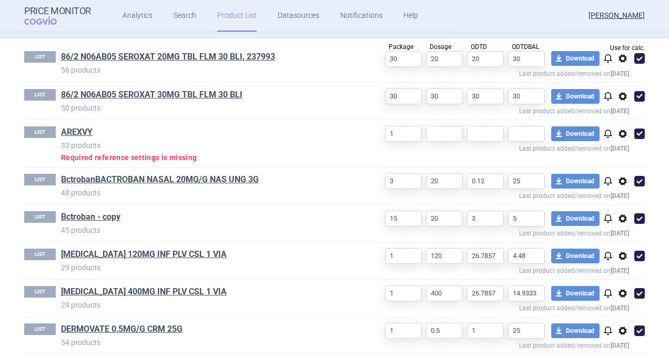
scroll to position [368, 0]
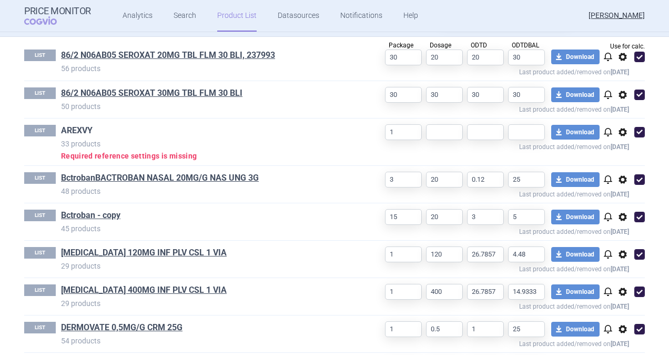
click at [74, 131] on link "AREXVY" at bounding box center [77, 131] width 32 height 12
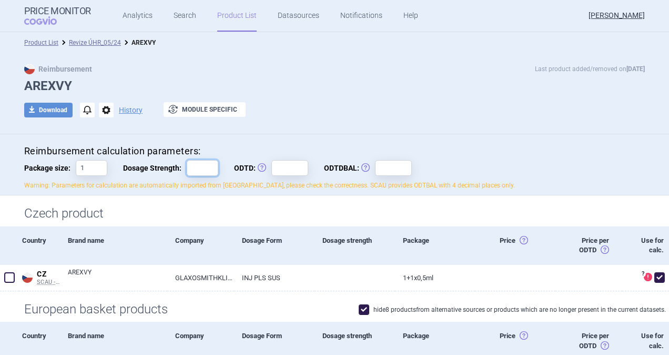
click at [202, 167] on input "Dosage Strength:" at bounding box center [203, 168] width 32 height 16
drag, startPoint x: 285, startPoint y: 106, endPoint x: 286, endPoint y: 112, distance: 5.5
click at [285, 109] on div at bounding box center [287, 110] width 53 height 16
click at [191, 163] on input "0.5" at bounding box center [203, 168] width 32 height 16
type input "0,5"
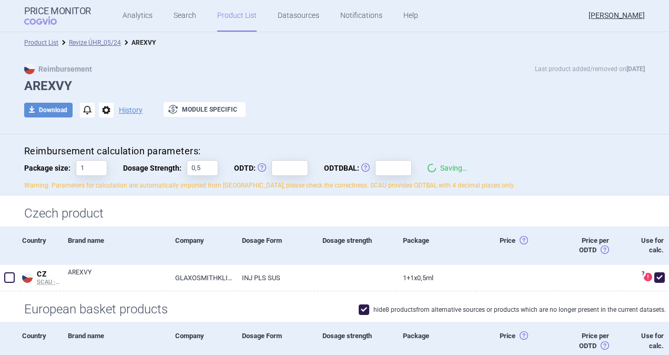
click at [258, 90] on h1 "AREXVY" at bounding box center [334, 85] width 621 height 15
click at [137, 15] on link "Analytics" at bounding box center [138, 16] width 30 height 32
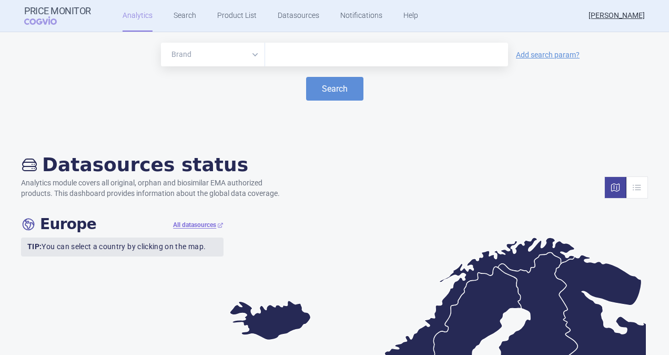
click at [303, 49] on input "text" at bounding box center [386, 55] width 233 height 14
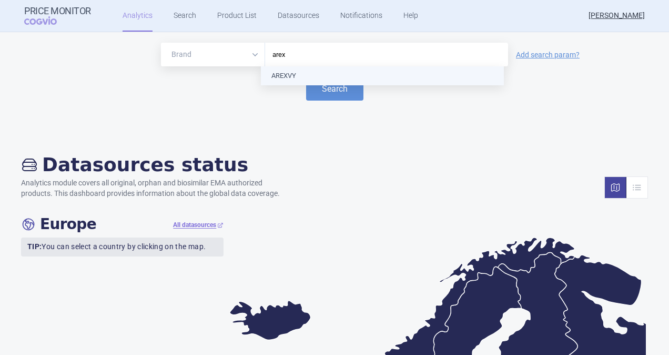
type input "arexv"
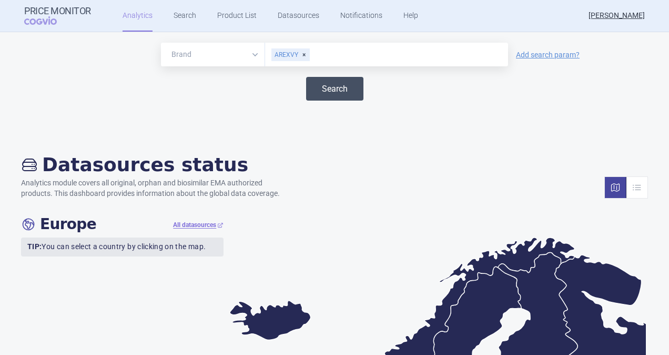
click at [324, 84] on button "Search" at bounding box center [334, 89] width 57 height 24
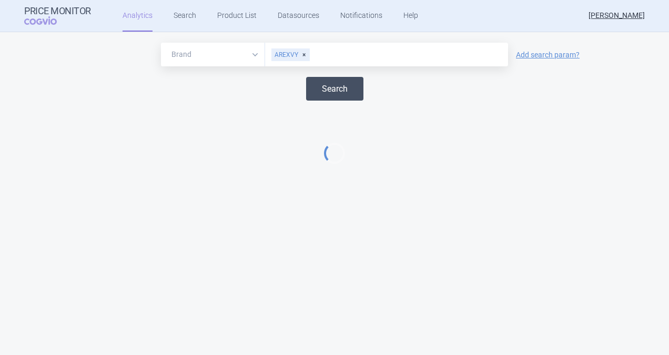
select select "EUR"
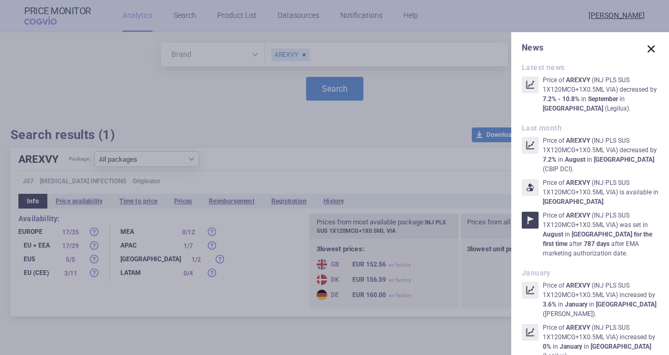
click at [644, 53] on span at bounding box center [651, 49] width 15 height 15
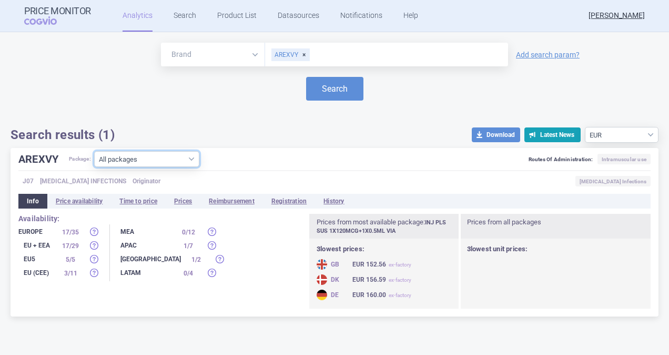
click at [187, 160] on select "All packages INJ PLS SUS 10X120MCG+10X0.5ML VIA ( 4 ) INJ PLS SUS 1X120MCG+1X0.…" at bounding box center [146, 159] width 105 height 16
select select "2196bea1-f436-4af9-aaff-f9fd2f01efbd"
click at [95, 167] on select "All packages INJ PLS SUS 10X120MCG+10X0.5ML VIA ( 4 ) INJ PLS SUS 1X120MCG+1X0.…" at bounding box center [146, 159] width 105 height 16
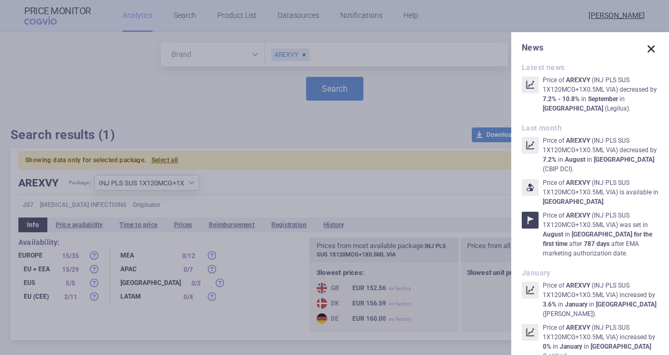
click at [644, 52] on span at bounding box center [651, 49] width 15 height 15
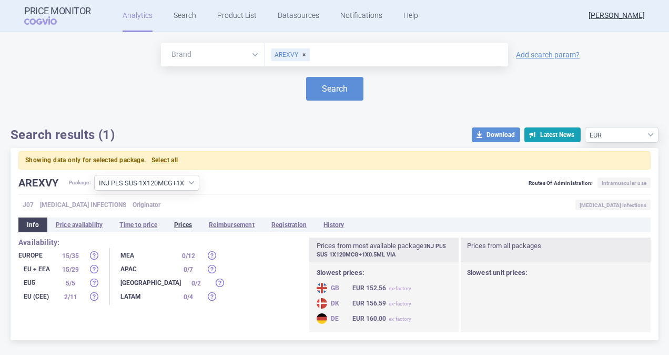
click at [193, 223] on li "Prices" at bounding box center [183, 224] width 35 height 15
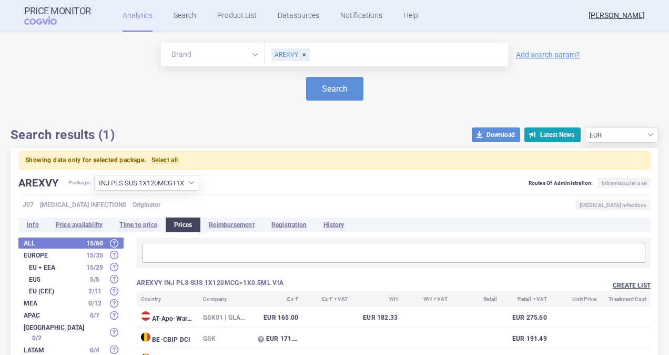
click at [622, 282] on button "Create list" at bounding box center [632, 285] width 38 height 9
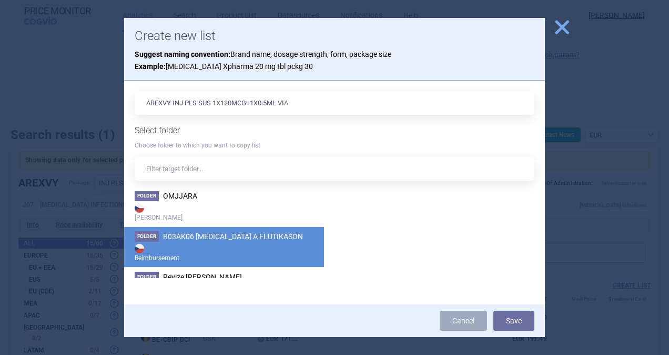
scroll to position [1029, 0]
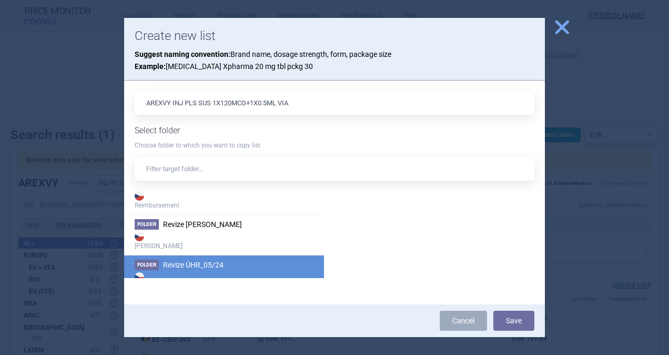
click at [195, 263] on span "Revize ÚHR_05/24" at bounding box center [193, 264] width 60 height 8
click at [511, 321] on button "Save" at bounding box center [513, 320] width 41 height 20
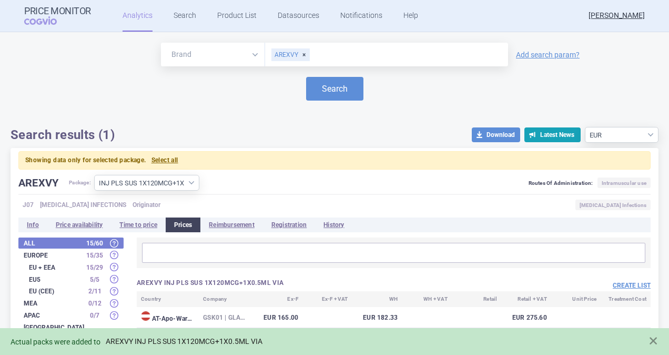
click at [193, 342] on link "AREXVY INJ PLS SUS 1X120MCG+1X0.5ML VIA" at bounding box center [184, 341] width 157 height 9
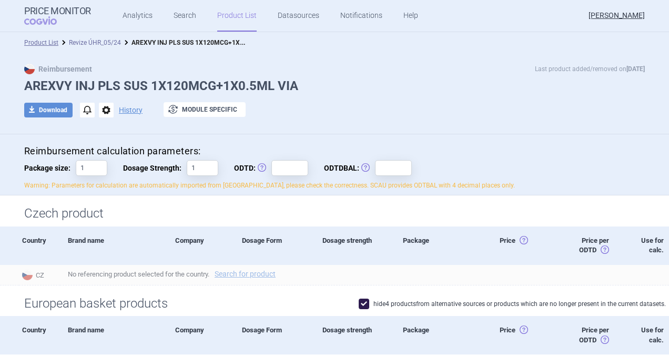
click at [93, 43] on link "Revize ÚHR_05/24" at bounding box center [95, 42] width 52 height 7
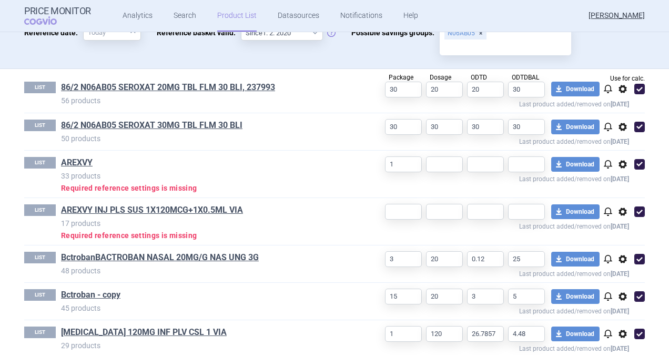
scroll to position [316, 0]
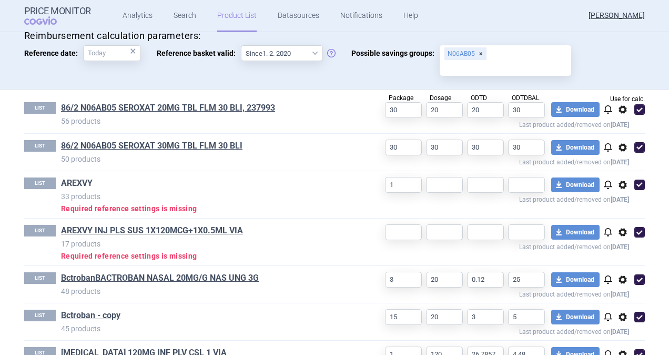
click at [76, 178] on link "AREXVY" at bounding box center [77, 183] width 32 height 12
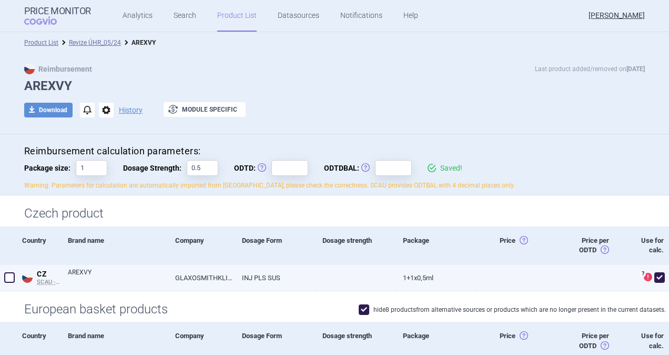
click at [9, 277] on span at bounding box center [9, 277] width 11 height 11
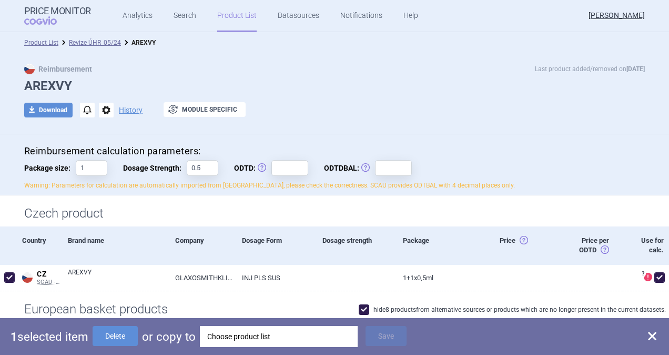
click at [263, 335] on div "Choose product list" at bounding box center [278, 336] width 143 height 21
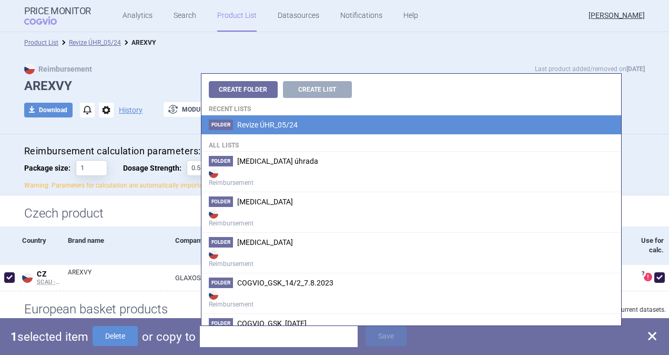
click at [263, 128] on span "Revize ÚHR_05/24" at bounding box center [267, 124] width 60 height 8
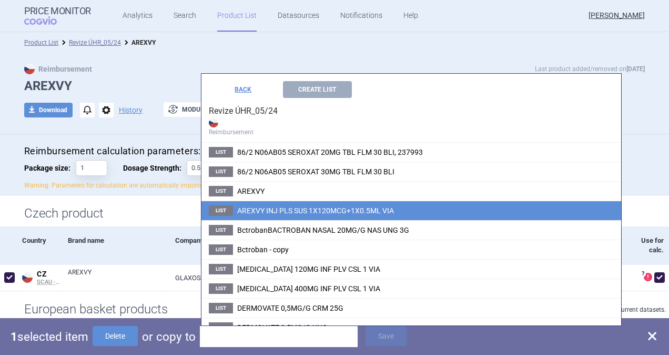
click at [264, 209] on span "AREXVY INJ PLS SUS 1X120MCG+1X0.5ML VIA" at bounding box center [315, 210] width 157 height 8
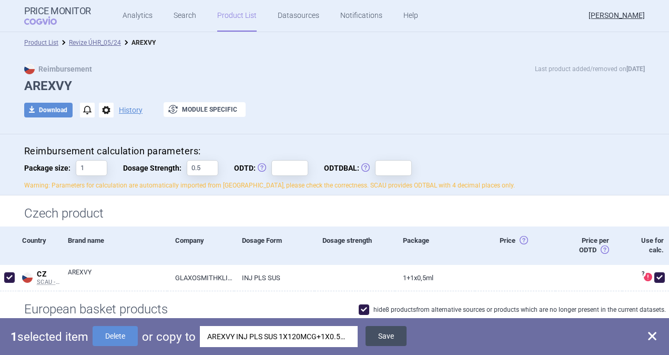
click at [392, 338] on button "Save" at bounding box center [386, 336] width 41 height 20
checkbox input "false"
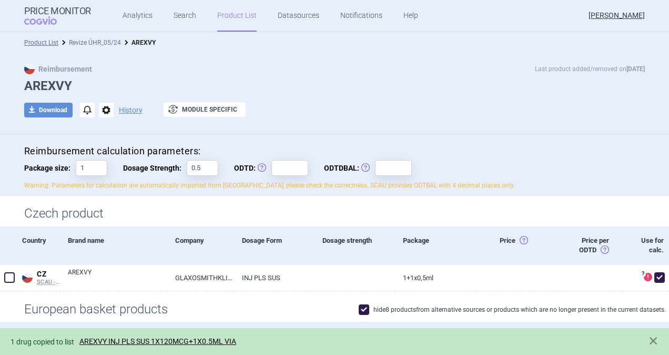
click at [88, 43] on link "Revize ÚHR_05/24" at bounding box center [95, 42] width 52 height 7
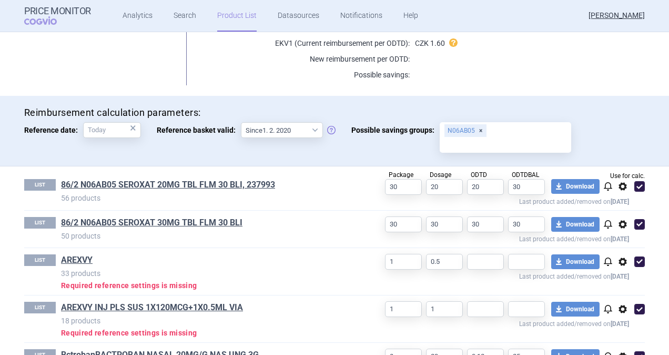
scroll to position [263, 0]
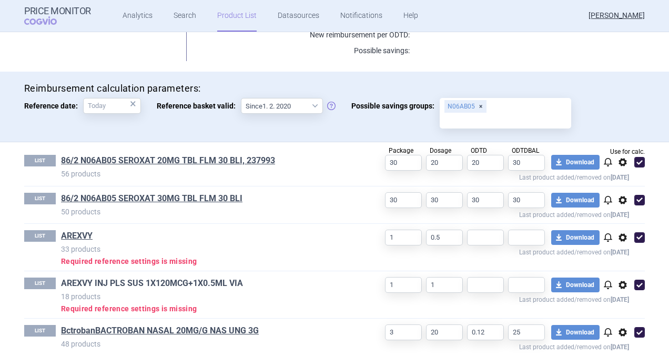
click at [88, 285] on link "AREXVY INJ PLS SUS 1X120MCG+1X0.5ML VIA" at bounding box center [152, 283] width 182 height 12
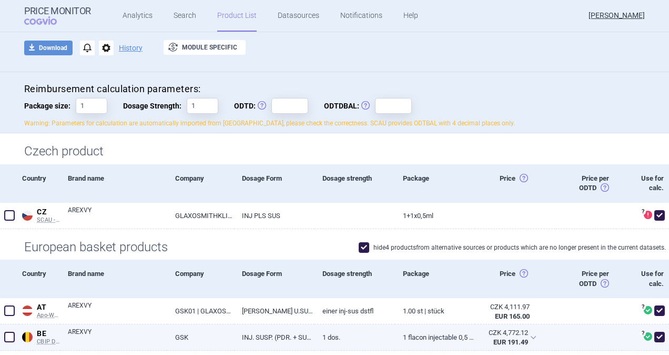
scroll to position [105, 0]
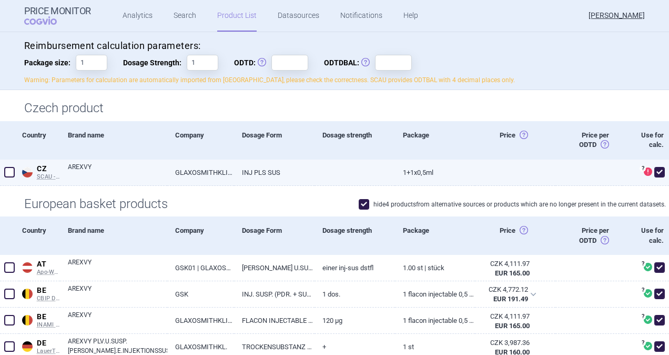
click at [210, 166] on link "GLAXOSMITHKLINE BIOLOGICALS S.A., RIXENSART" at bounding box center [200, 172] width 67 height 26
select select "EUR"
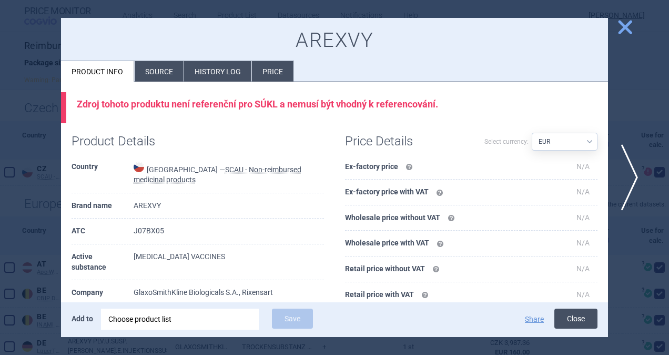
click at [579, 319] on button "Close" at bounding box center [575, 318] width 43 height 20
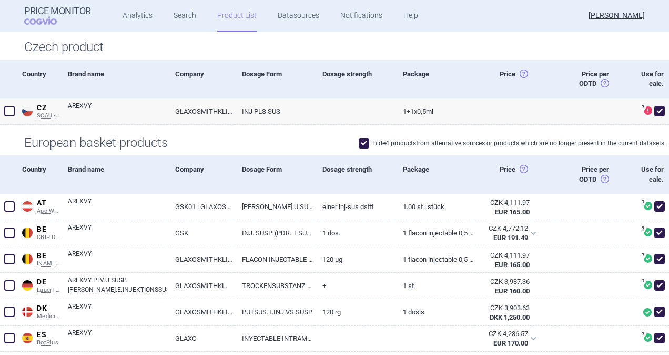
scroll to position [105, 0]
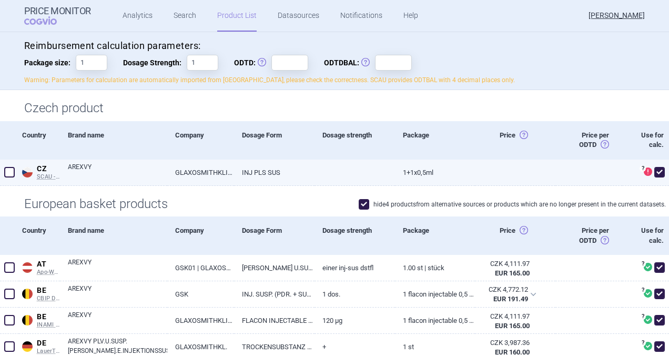
click at [8, 171] on span at bounding box center [9, 172] width 11 height 11
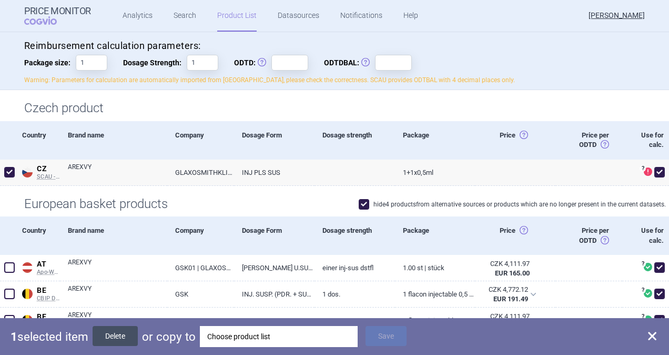
click at [120, 337] on button "Delete" at bounding box center [115, 336] width 45 height 20
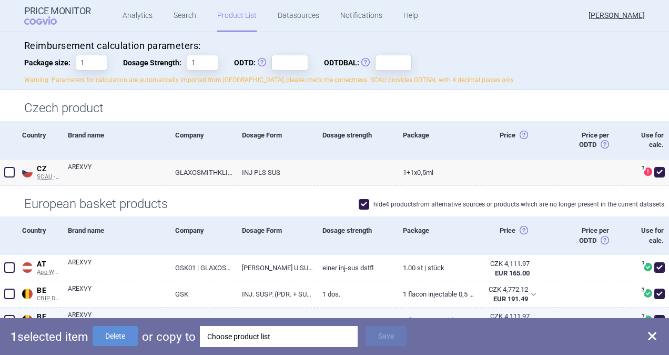
checkbox input "false"
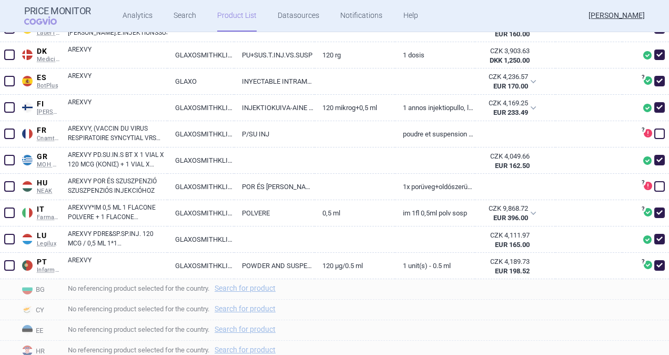
scroll to position [421, 0]
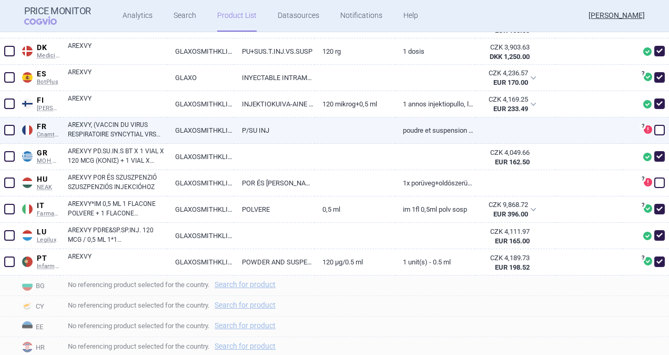
click at [11, 128] on span at bounding box center [9, 130] width 11 height 11
checkbox input "true"
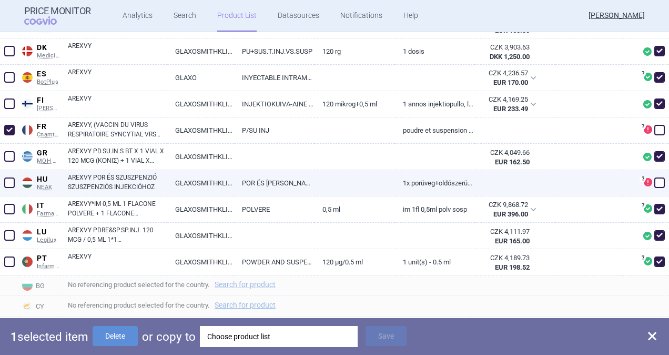
click at [8, 181] on span at bounding box center [9, 182] width 11 height 11
checkbox input "true"
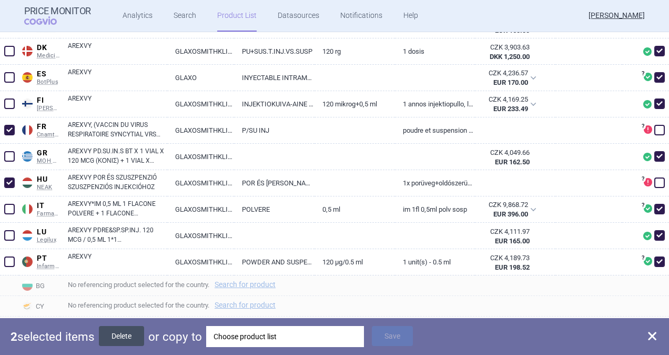
click at [133, 338] on button "Delete" at bounding box center [121, 336] width 45 height 20
checkbox input "false"
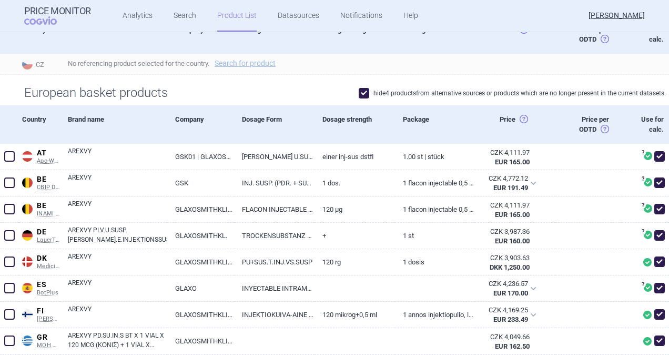
scroll to position [53, 0]
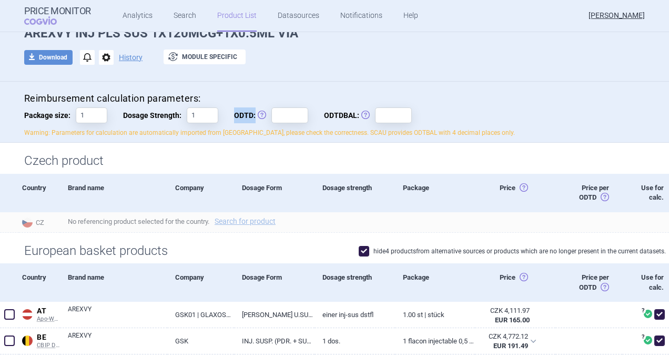
drag, startPoint x: 229, startPoint y: 116, endPoint x: 250, endPoint y: 118, distance: 20.6
click at [250, 118] on span "ODTD: Obvyklá Denní Terapeutická Dávka" at bounding box center [252, 115] width 37 height 16
copy span "ODTD:"
drag, startPoint x: 317, startPoint y: 115, endPoint x: 350, endPoint y: 118, distance: 33.8
click at [350, 118] on div "Reimbursement calculation parameters: Package size: 1 Dosage Strength: 1 ODTD: …" at bounding box center [334, 114] width 621 height 45
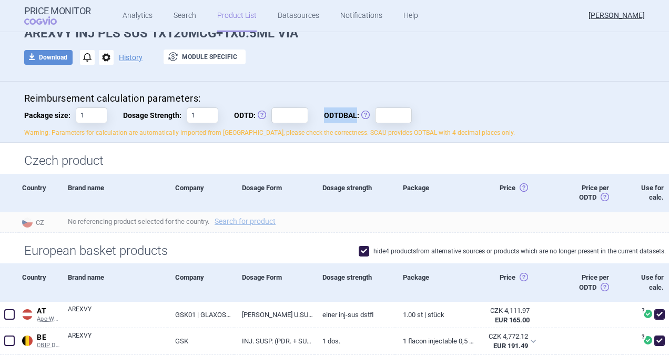
copy span "ODTDBAL"
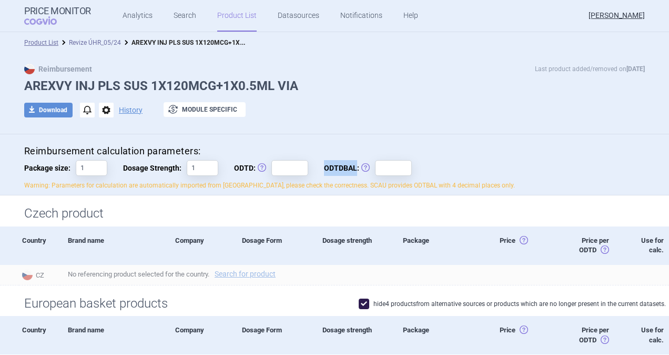
click at [106, 39] on link "Revize ÚHR_05/24" at bounding box center [95, 42] width 52 height 7
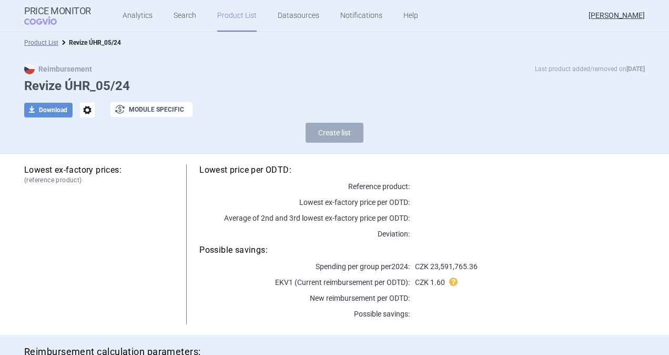
select select "[DATE]"
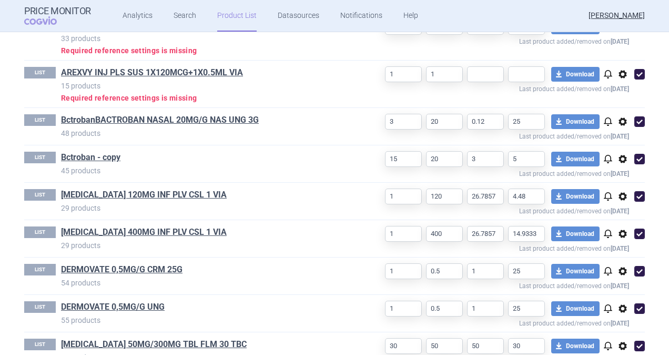
scroll to position [316, 0]
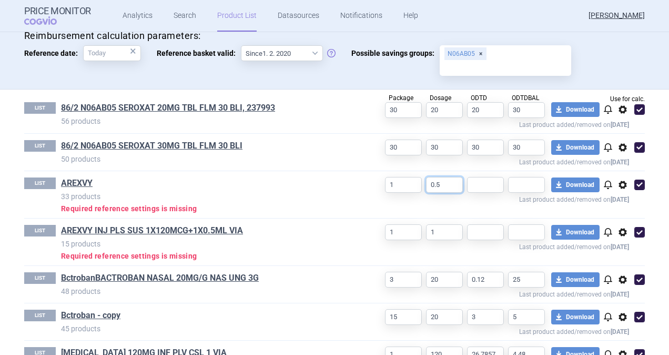
drag, startPoint x: 449, startPoint y: 181, endPoint x: 398, endPoint y: 184, distance: 51.6
click at [398, 184] on div "1 0.5 download Download notifications options Last product added/removed on [DA…" at bounding box center [499, 190] width 292 height 26
type input "1"
click at [305, 173] on div "LIST AREXVY 33 products Required reference settings is missing 1 1 download Dow…" at bounding box center [334, 194] width 621 height 47
click at [472, 185] on input "text" at bounding box center [485, 185] width 37 height 16
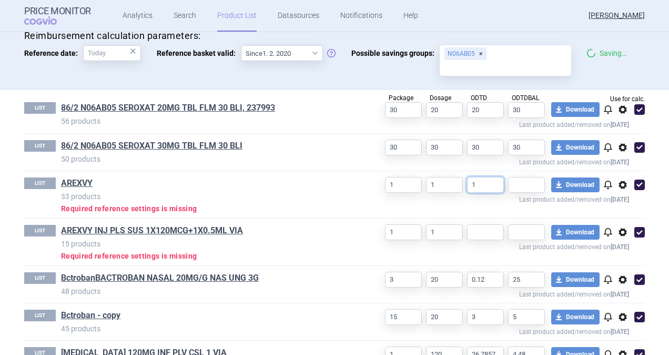
type input "1"
click at [537, 177] on input "text" at bounding box center [526, 185] width 37 height 16
type input "1"
click at [476, 231] on input "text" at bounding box center [485, 232] width 37 height 16
type input "1"
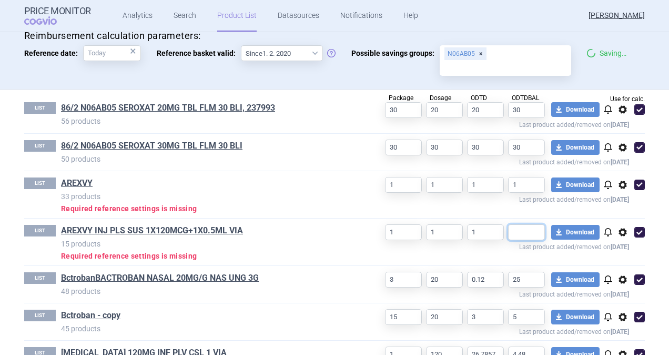
click at [524, 227] on input "text" at bounding box center [526, 232] width 37 height 16
type input "1"
click at [433, 18] on div "Price Monitor COGVIO Analytics Search Product List Datasources Notifications He…" at bounding box center [334, 16] width 621 height 32
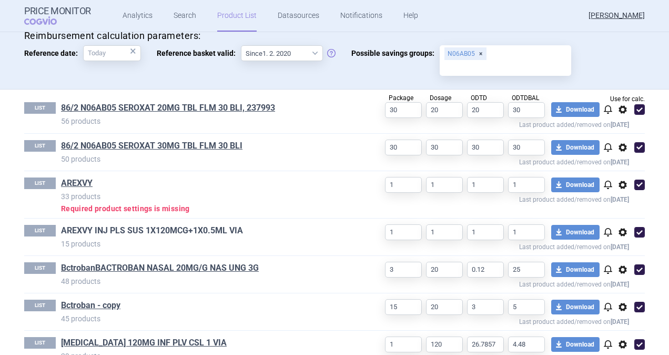
click at [94, 225] on link "AREXVY INJ PLS SUS 1X120MCG+1X0.5ML VIA" at bounding box center [152, 231] width 182 height 12
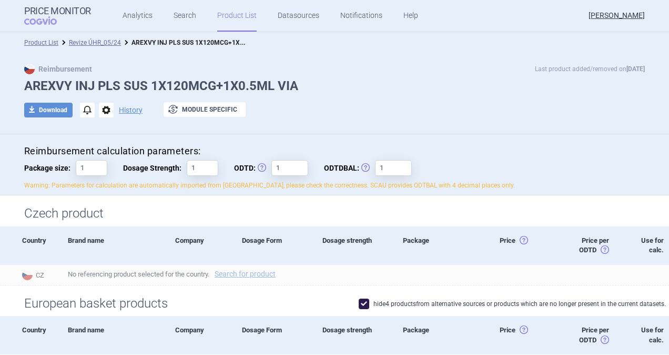
drag, startPoint x: 88, startPoint y: 42, endPoint x: 109, endPoint y: 56, distance: 25.4
click at [88, 42] on link "Revize ÚHR_05/24" at bounding box center [95, 42] width 52 height 7
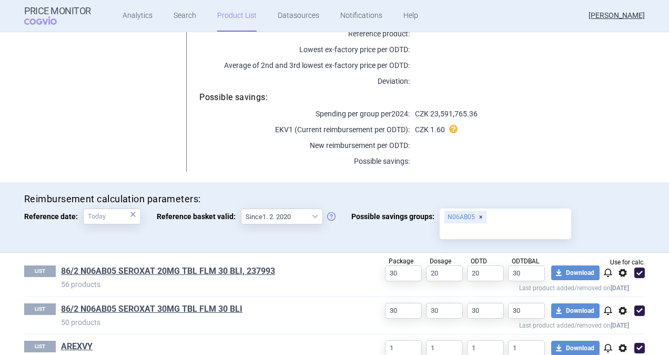
scroll to position [316, 0]
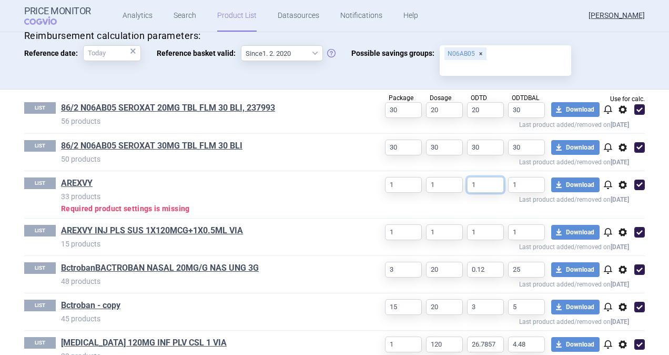
click at [450, 182] on div "1 1 1 1 download Download notifications options Last product added/removed on […" at bounding box center [499, 190] width 292 height 26
type input "0,5"
click at [474, 229] on input "1" at bounding box center [485, 232] width 37 height 16
type input "0,5"
click at [526, 22] on div "Price Monitor COGVIO Analytics Search Product List Datasources Notifications He…" at bounding box center [334, 16] width 621 height 32
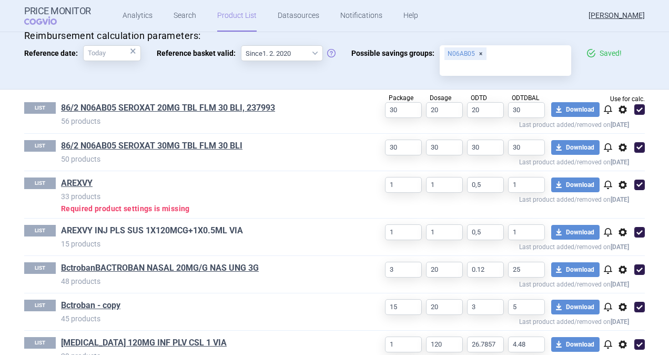
click at [171, 230] on link "AREXVY INJ PLS SUS 1X120MCG+1X0.5ML VIA" at bounding box center [152, 231] width 182 height 12
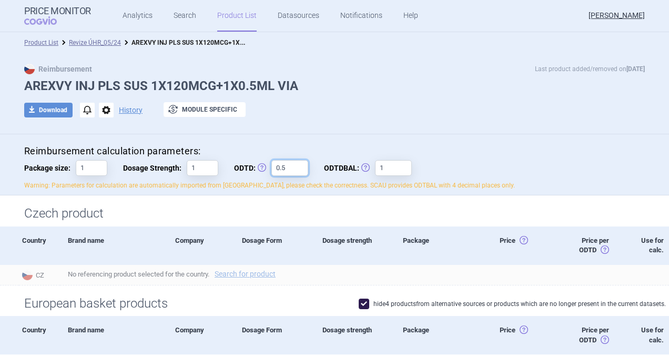
drag, startPoint x: 284, startPoint y: 164, endPoint x: 250, endPoint y: 164, distance: 33.1
click at [250, 164] on label "ODTD: Obvyklá Denní Terapeutická Dávka 0.5" at bounding box center [271, 168] width 74 height 16
drag, startPoint x: 197, startPoint y: 168, endPoint x: 181, endPoint y: 163, distance: 16.1
click at [181, 163] on label "Dosage Strength: 1" at bounding box center [170, 168] width 95 height 16
paste input "0.5"
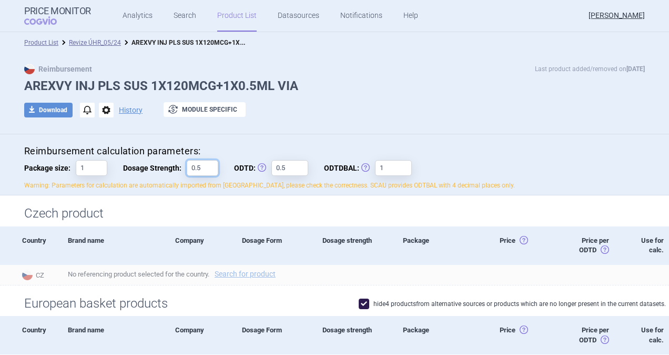
type input "0.5"
click at [327, 113] on div "download Download notifications options History exchange Module specific" at bounding box center [334, 110] width 621 height 16
drag, startPoint x: 285, startPoint y: 165, endPoint x: 215, endPoint y: 168, distance: 70.0
click at [215, 168] on div "Reimbursement calculation parameters: Package size: 1 Dosage Strength: 0.5 ODTD…" at bounding box center [334, 167] width 621 height 45
type input "1"
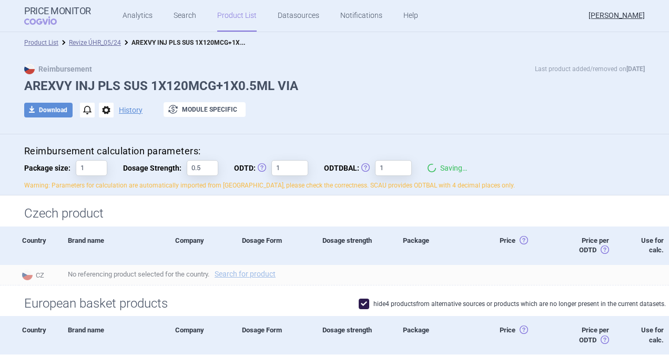
click at [380, 97] on div "Reimbursement Last product added/removed on [DATE] AREXVY INJ PLS SUS 1X120MCG+…" at bounding box center [334, 96] width 663 height 65
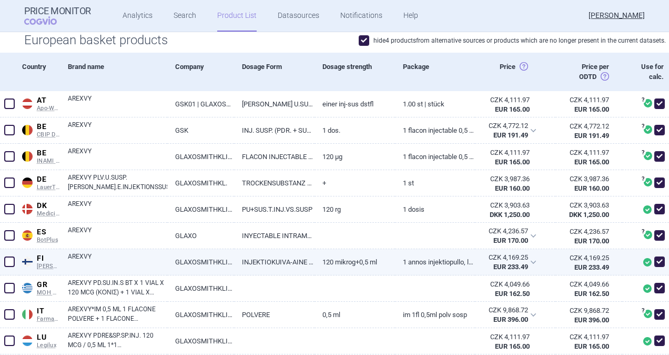
scroll to position [53, 0]
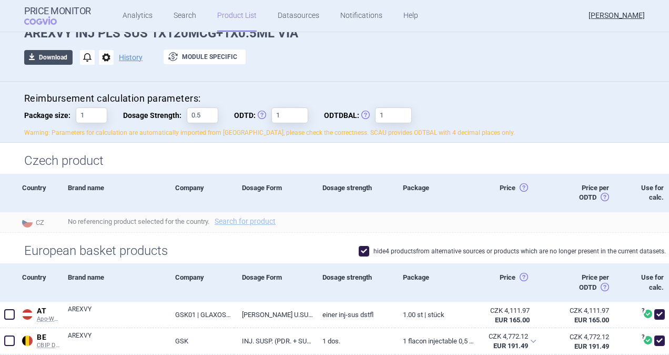
click at [53, 54] on button "download Download" at bounding box center [48, 57] width 48 height 15
select select "EUR"
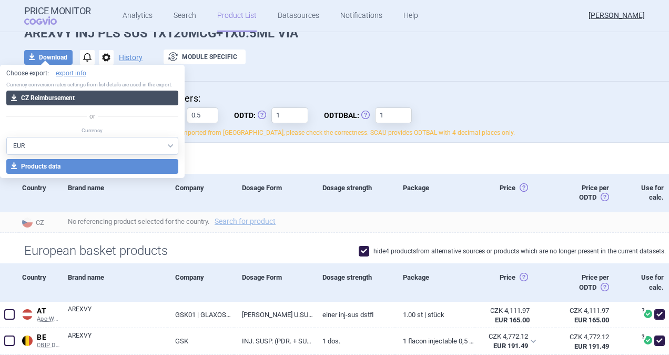
click at [64, 96] on button "download CZ Reimbursement" at bounding box center [92, 97] width 172 height 15
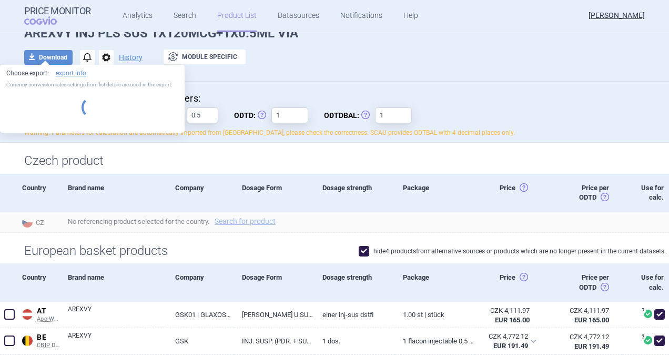
select select "EUR"
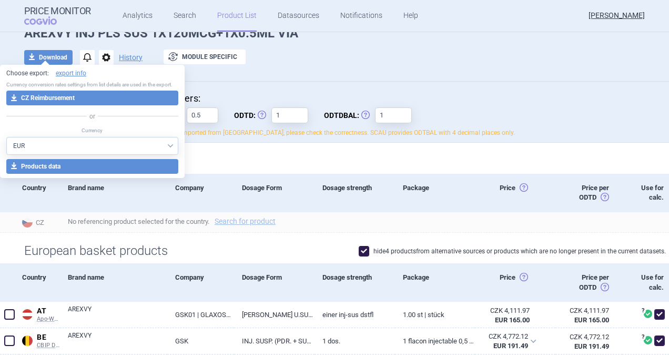
click at [303, 66] on div "Reimbursement Last product added/removed on [DATE] AREXVY INJ PLS SUS 1X120MCG+…" at bounding box center [334, 43] width 663 height 65
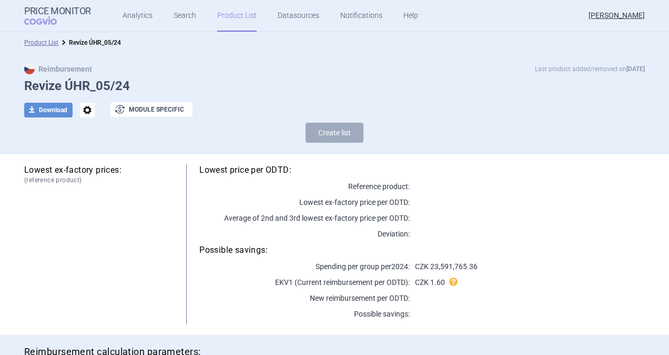
select select "[DATE]"
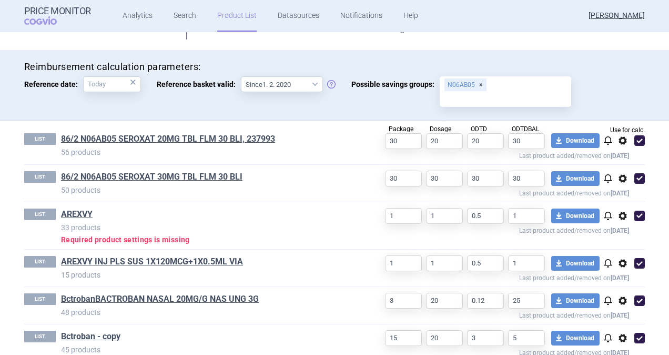
scroll to position [316, 0]
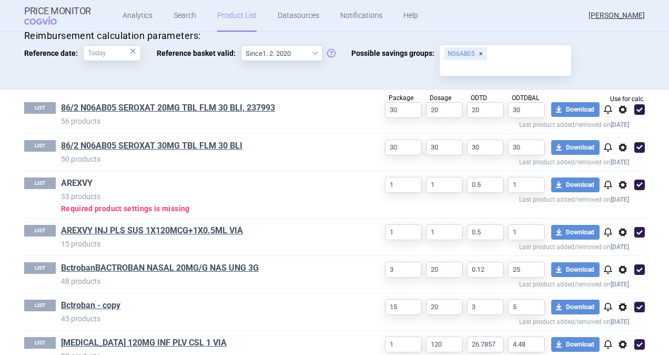
click at [70, 182] on link "AREXVY" at bounding box center [77, 183] width 32 height 12
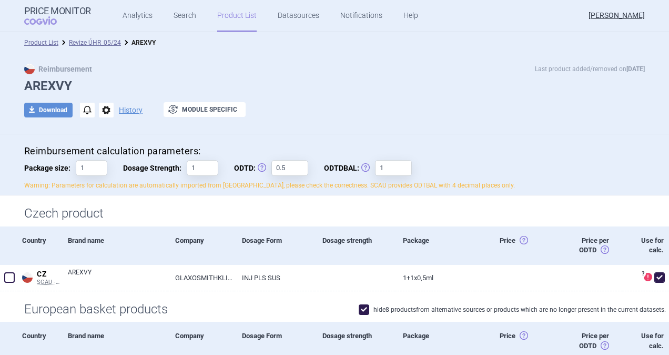
scroll to position [158, 0]
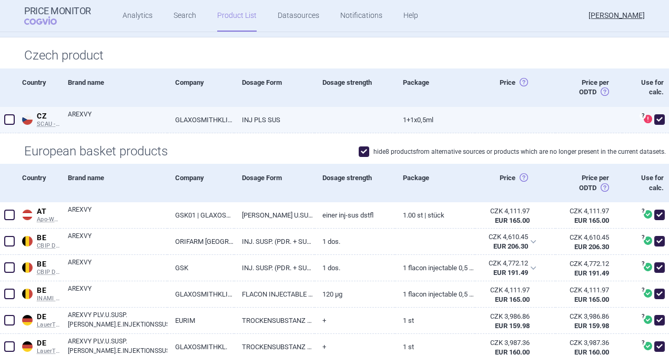
click at [9, 118] on span at bounding box center [9, 119] width 11 height 11
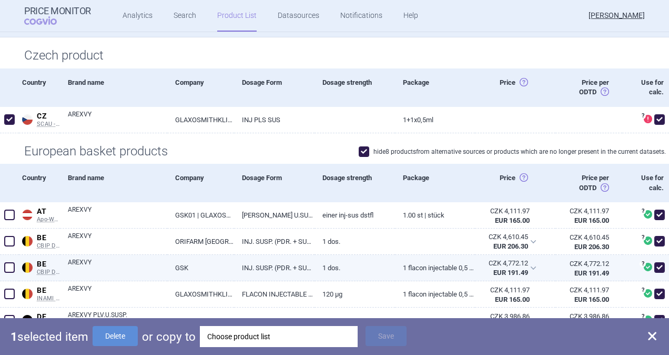
drag, startPoint x: 126, startPoint y: 337, endPoint x: 99, endPoint y: 272, distance: 69.8
click at [126, 336] on button "Delete" at bounding box center [115, 336] width 45 height 20
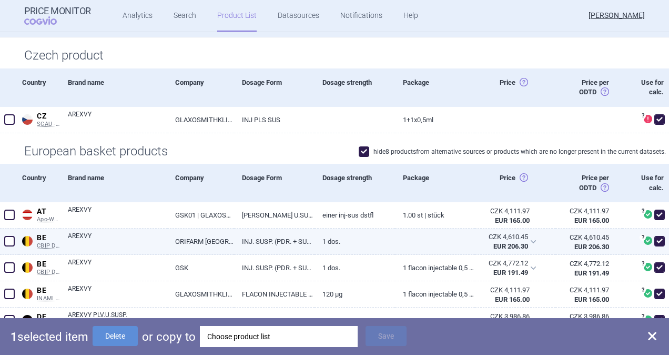
checkbox input "false"
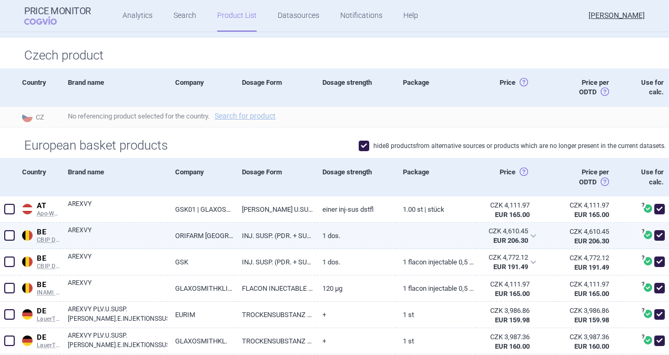
scroll to position [263, 0]
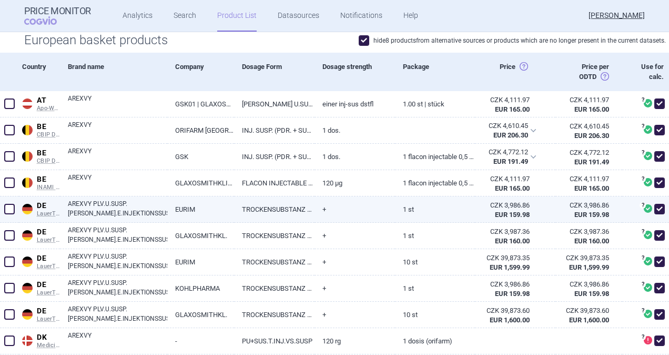
click at [11, 207] on span at bounding box center [9, 209] width 11 height 11
checkbox input "true"
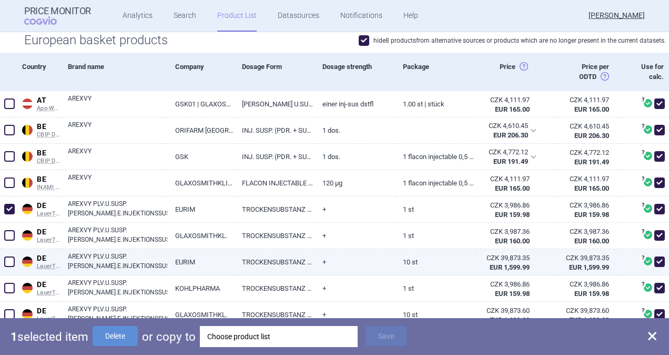
drag, startPoint x: 13, startPoint y: 262, endPoint x: 15, endPoint y: 273, distance: 11.2
click at [14, 263] on span at bounding box center [9, 261] width 11 height 11
checkbox input "true"
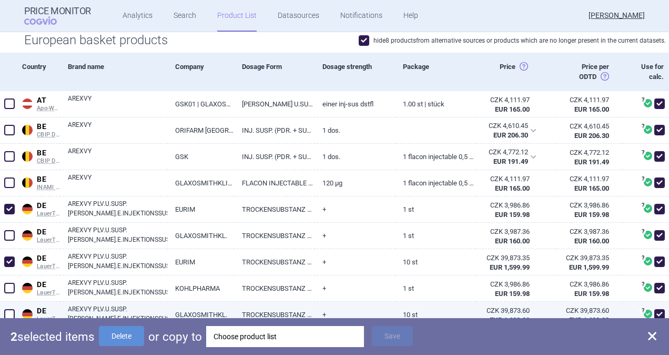
drag, startPoint x: 7, startPoint y: 289, endPoint x: 5, endPoint y: 307, distance: 18.5
click at [7, 290] on span at bounding box center [9, 287] width 11 height 11
checkbox input "true"
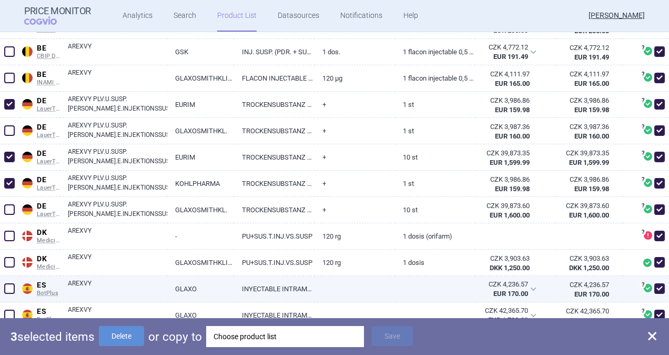
scroll to position [368, 0]
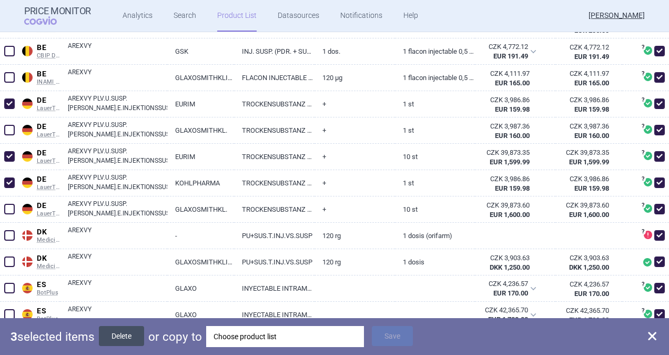
click at [128, 338] on button "Delete" at bounding box center [121, 336] width 45 height 20
checkbox input "false"
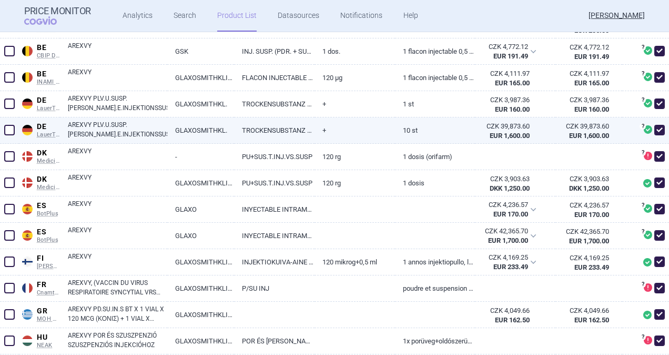
click at [14, 131] on span at bounding box center [9, 130] width 11 height 11
checkbox input "true"
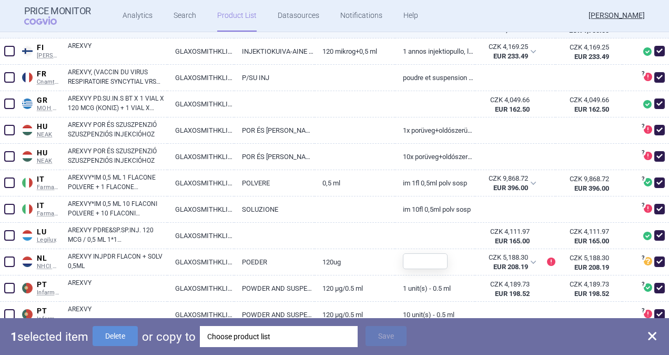
scroll to position [631, 0]
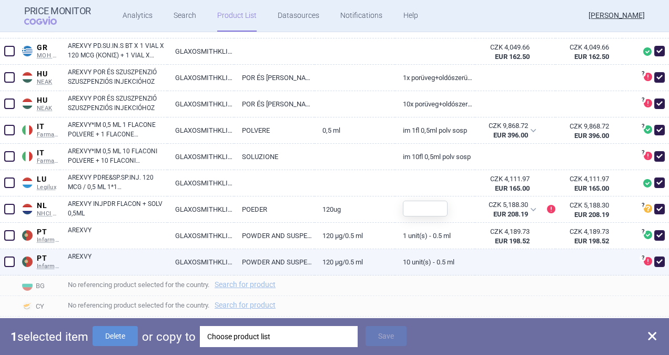
click at [7, 260] on span at bounding box center [9, 261] width 11 height 11
checkbox input "true"
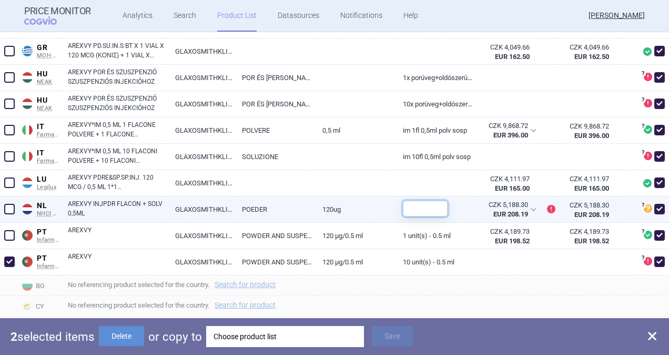
click at [418, 210] on input "text" at bounding box center [425, 208] width 45 height 16
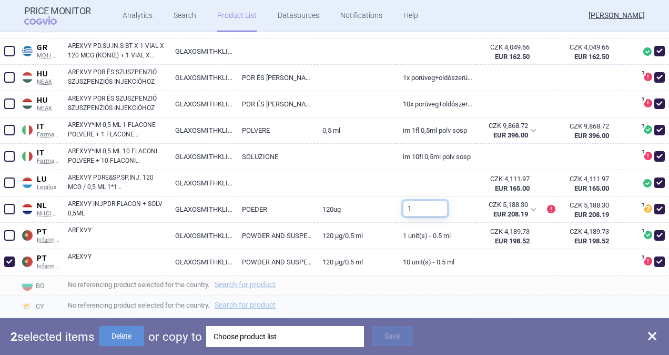
type input "1"
click at [444, 305] on span "No referencing product selected for the country. Search for product" at bounding box center [368, 304] width 601 height 13
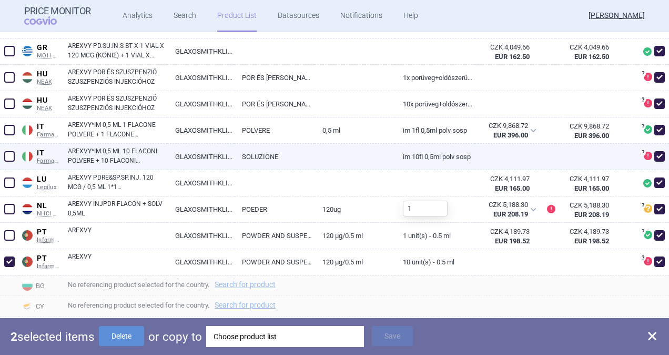
click at [9, 154] on span at bounding box center [9, 156] width 11 height 11
checkbox input "true"
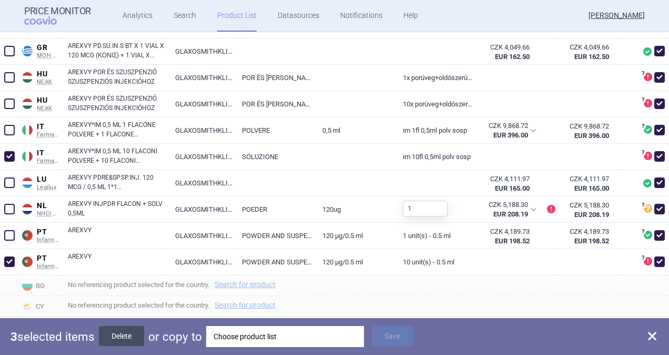
click at [115, 335] on button "Delete" at bounding box center [121, 336] width 45 height 20
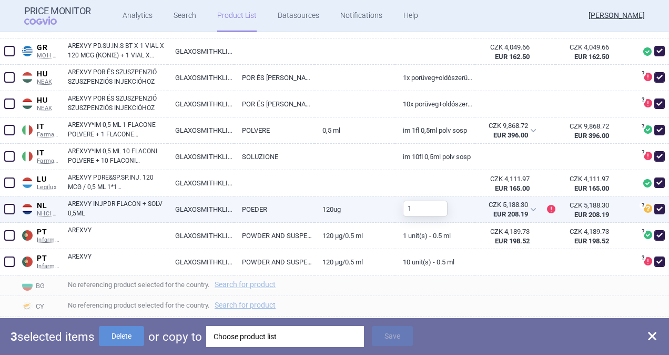
checkbox input "false"
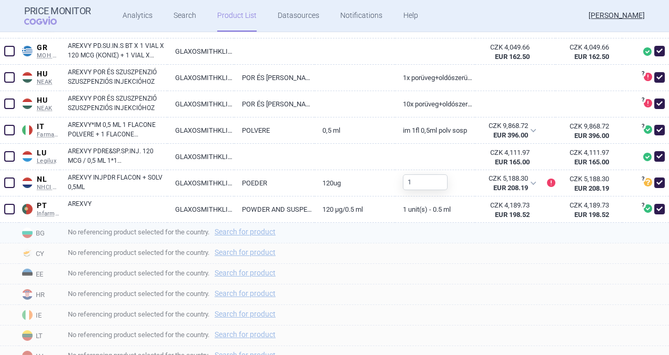
scroll to position [552, 0]
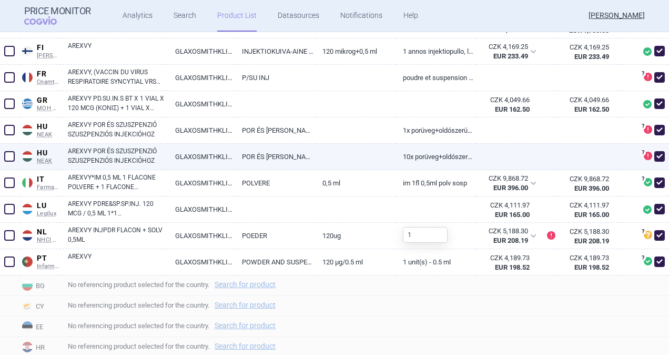
click at [5, 156] on span at bounding box center [9, 156] width 11 height 11
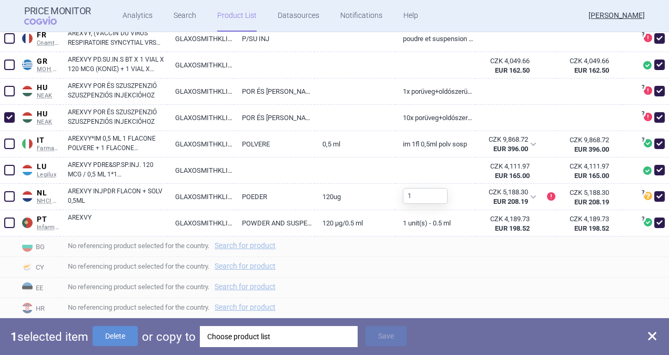
scroll to position [710, 0]
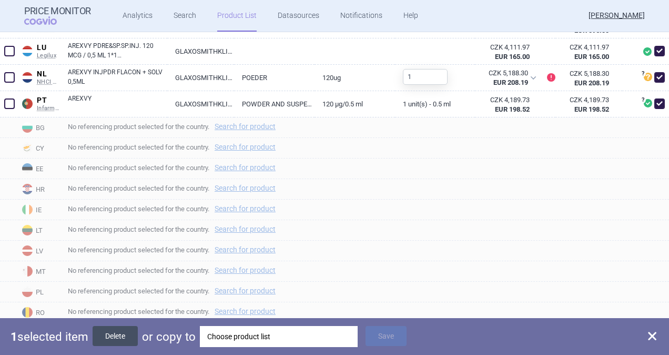
click at [122, 331] on button "Delete" at bounding box center [115, 336] width 45 height 20
checkbox input "false"
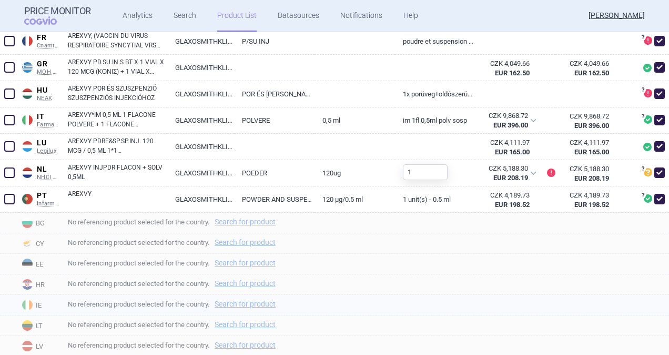
scroll to position [579, 0]
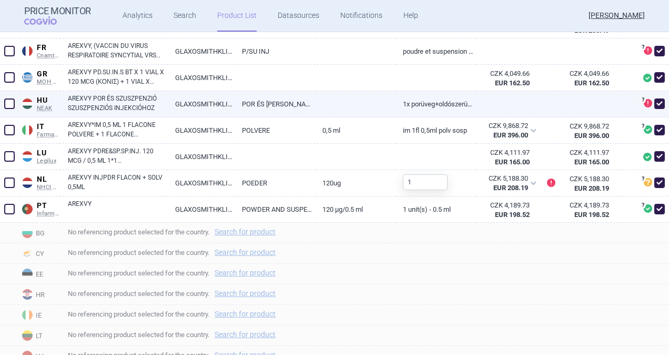
click at [11, 104] on span at bounding box center [9, 103] width 11 height 11
checkbox input "true"
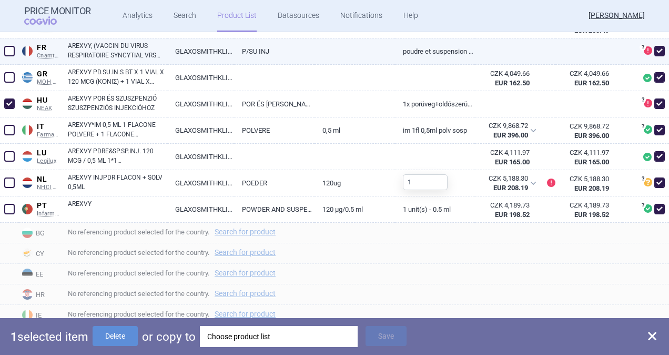
click at [10, 49] on span at bounding box center [9, 51] width 11 height 11
checkbox input "true"
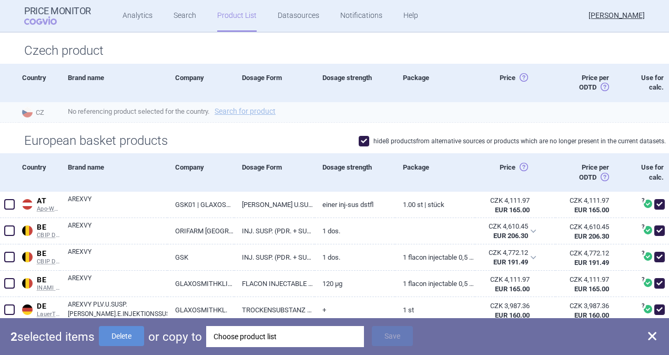
scroll to position [368, 0]
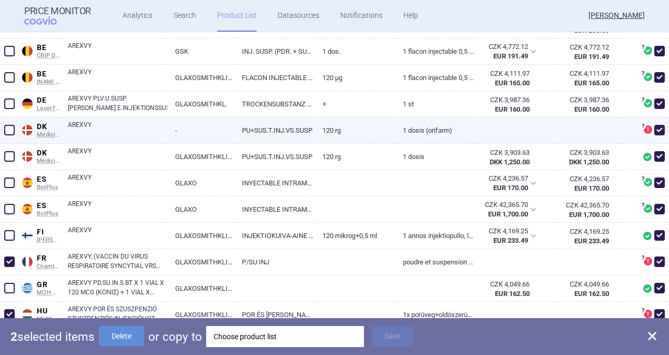
click at [4, 130] on span at bounding box center [9, 130] width 11 height 11
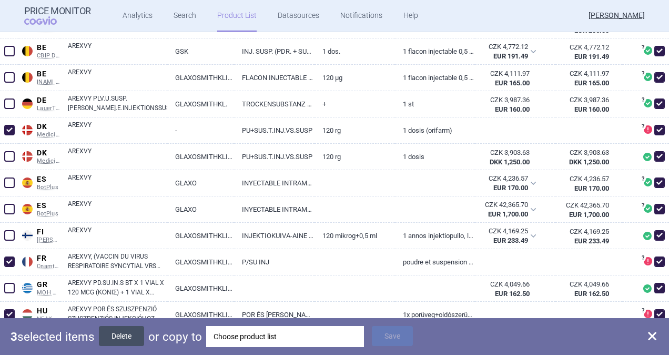
click at [133, 338] on button "Delete" at bounding box center [121, 336] width 45 height 20
checkbox input "false"
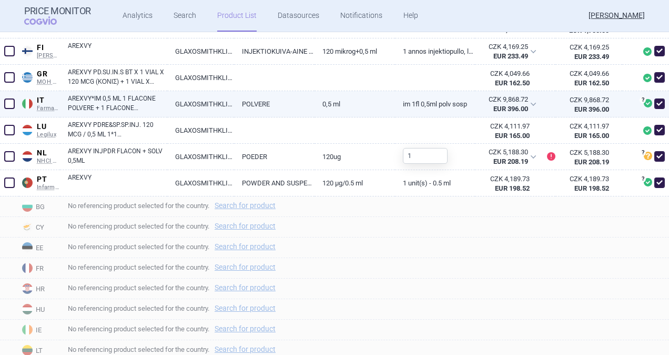
scroll to position [316, 0]
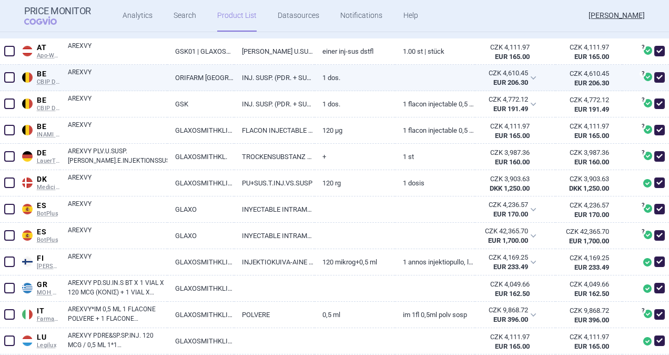
click at [7, 76] on span at bounding box center [9, 77] width 11 height 11
checkbox input "true"
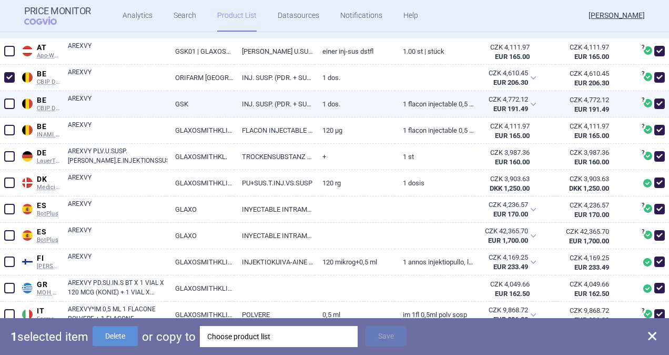
click at [9, 100] on span at bounding box center [9, 103] width 11 height 11
checkbox input "true"
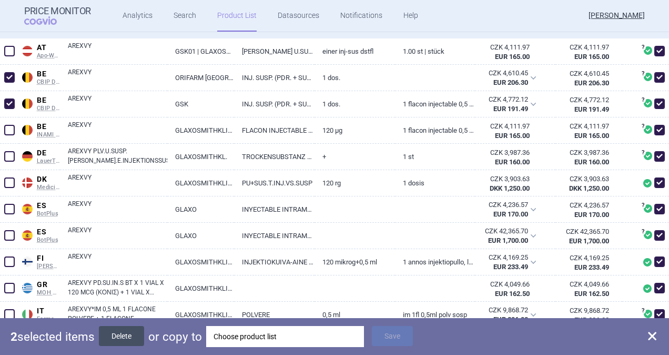
click at [125, 342] on button "Delete" at bounding box center [121, 336] width 45 height 20
checkbox input "false"
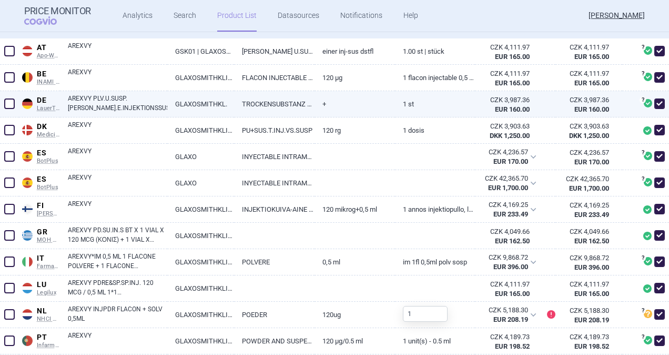
click at [281, 104] on link "TROCKENSUBSTANZ MIT LÖSUNGSMITTEL" at bounding box center [274, 104] width 80 height 26
select select "EUR"
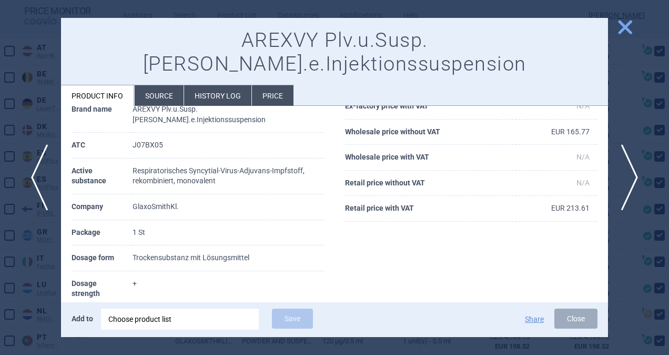
scroll to position [13, 0]
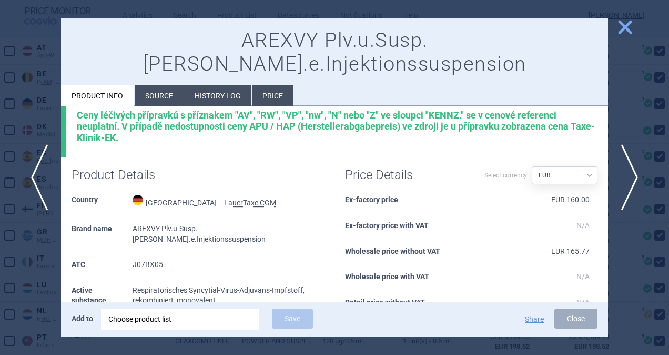
click at [164, 85] on li "Source" at bounding box center [159, 95] width 49 height 21
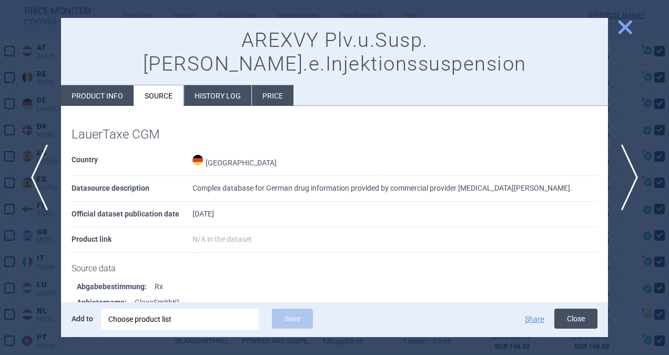
click at [582, 321] on button "Close" at bounding box center [575, 318] width 43 height 20
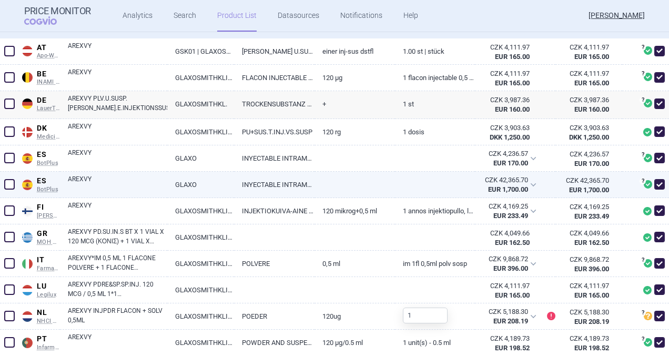
drag, startPoint x: 10, startPoint y: 184, endPoint x: 17, endPoint y: 187, distance: 7.3
click at [11, 184] on span at bounding box center [9, 184] width 11 height 11
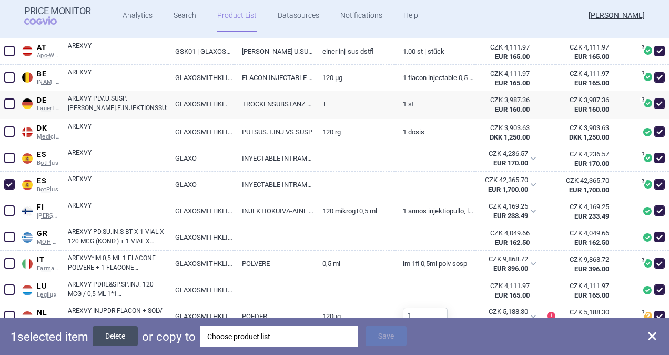
click at [122, 336] on button "Delete" at bounding box center [115, 336] width 45 height 20
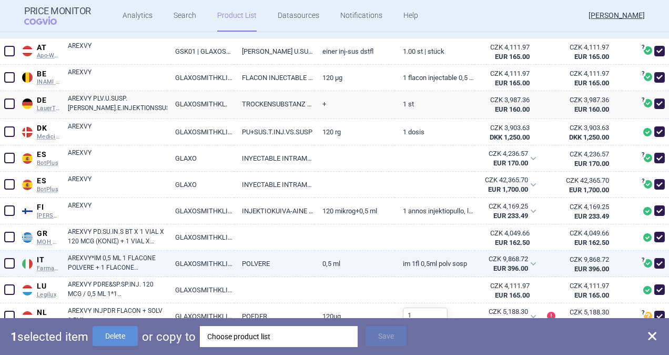
checkbox input "false"
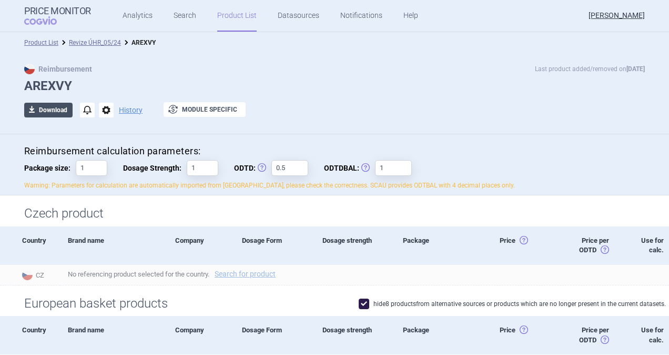
click at [57, 109] on button "download Download" at bounding box center [48, 110] width 48 height 15
select select "EUR"
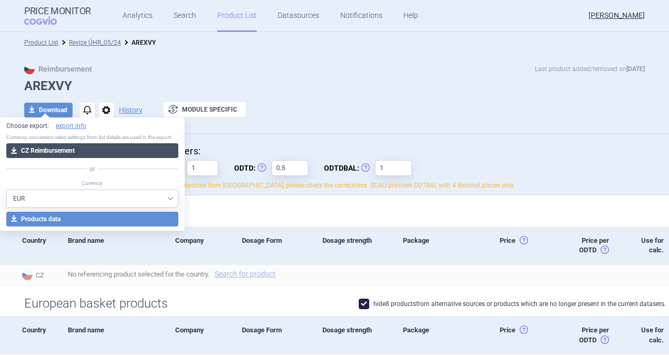
click at [52, 146] on button "download CZ Reimbursement" at bounding box center [92, 150] width 172 height 15
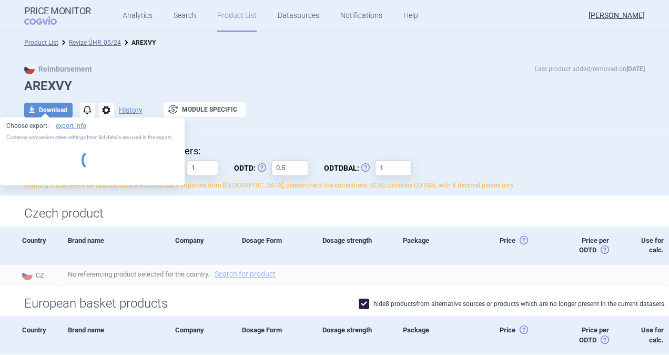
select select "EUR"
